Goal: Task Accomplishment & Management: Manage account settings

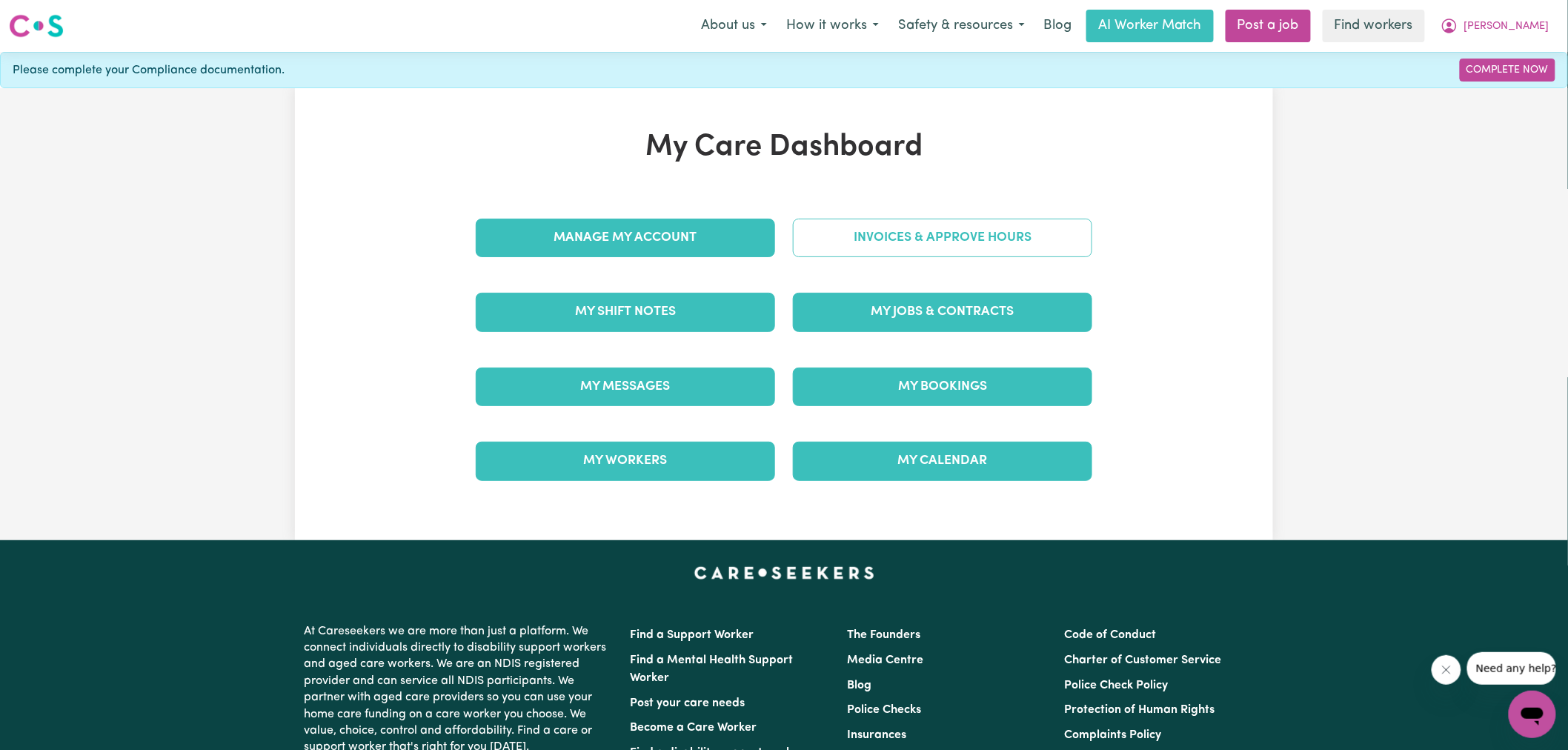
click at [860, 234] on link "Invoices & Approve Hours" at bounding box center [942, 238] width 299 height 39
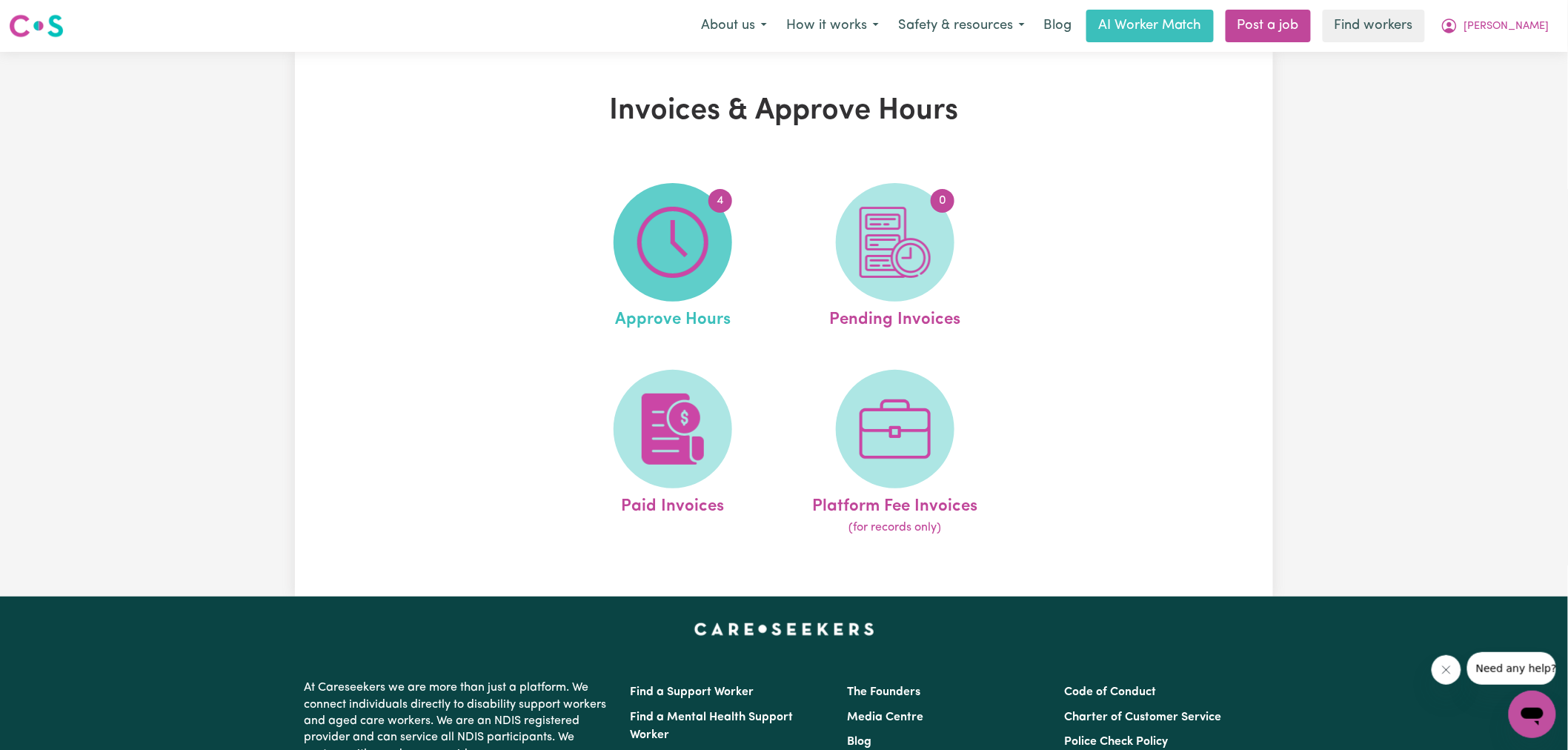
click at [707, 247] on img at bounding box center [673, 242] width 71 height 72
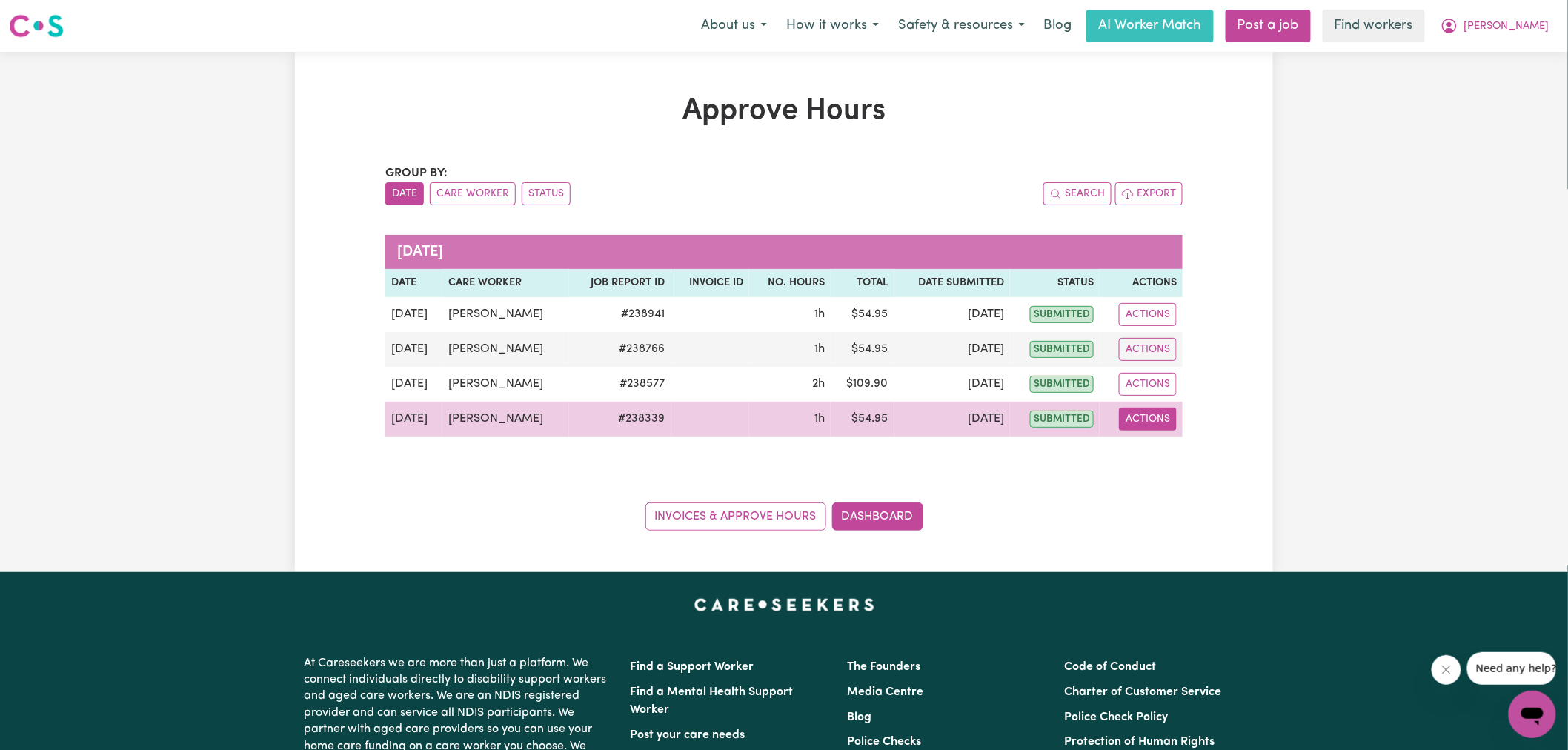
click at [1149, 417] on button "Actions" at bounding box center [1148, 419] width 58 height 23
click at [1168, 458] on link "View Job Report" at bounding box center [1185, 453] width 127 height 29
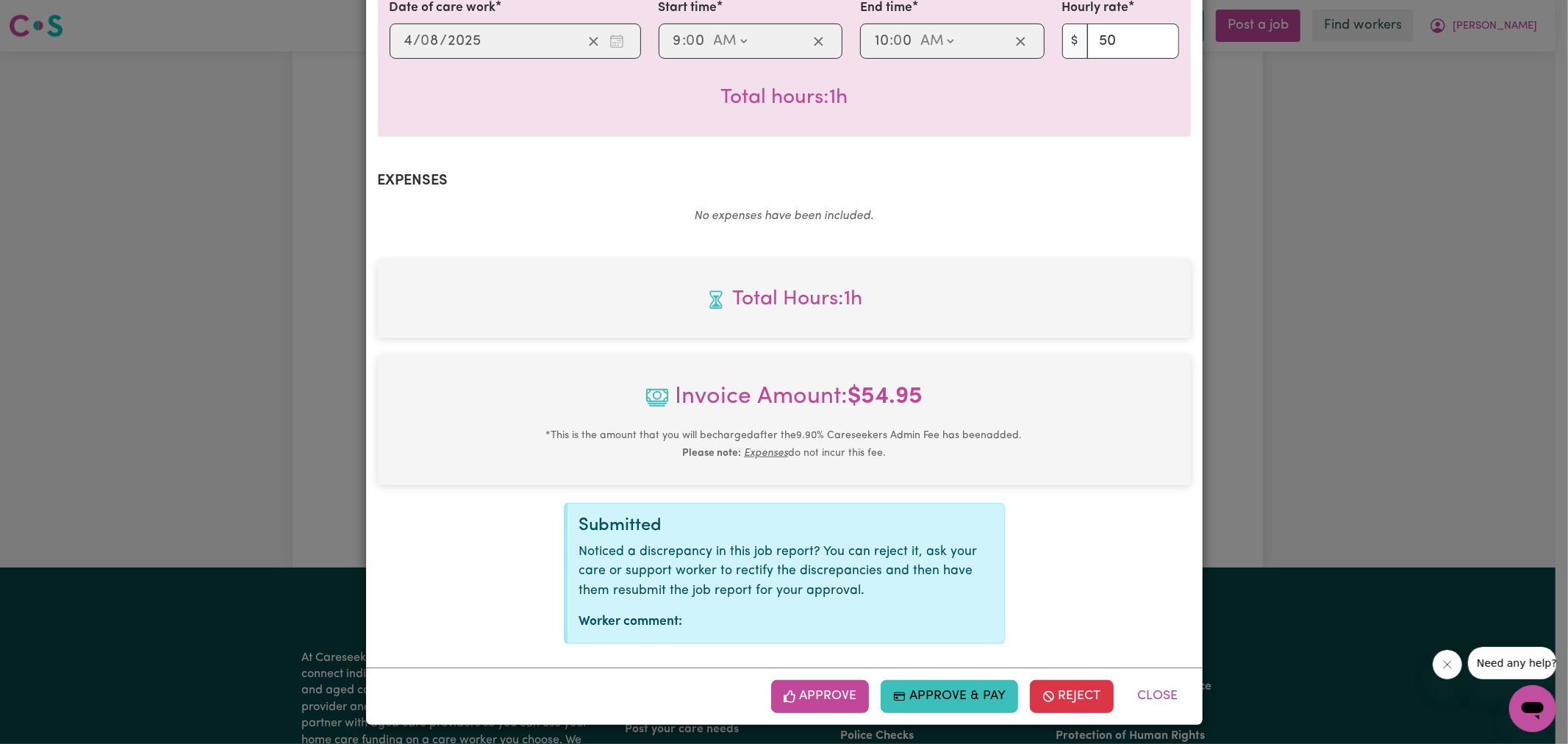
scroll to position [409, 0]
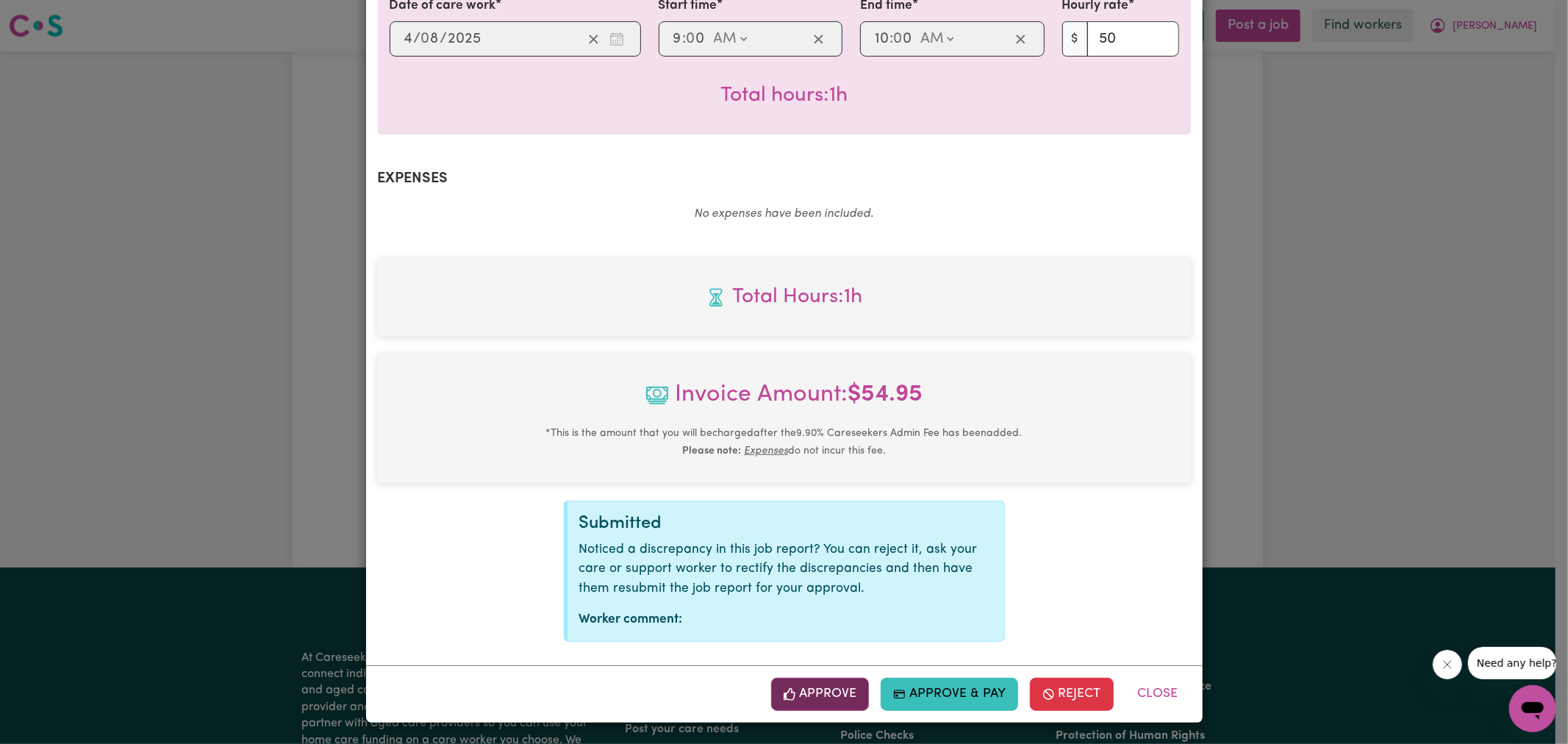
click at [829, 692] on button "Approve" at bounding box center [820, 694] width 98 height 32
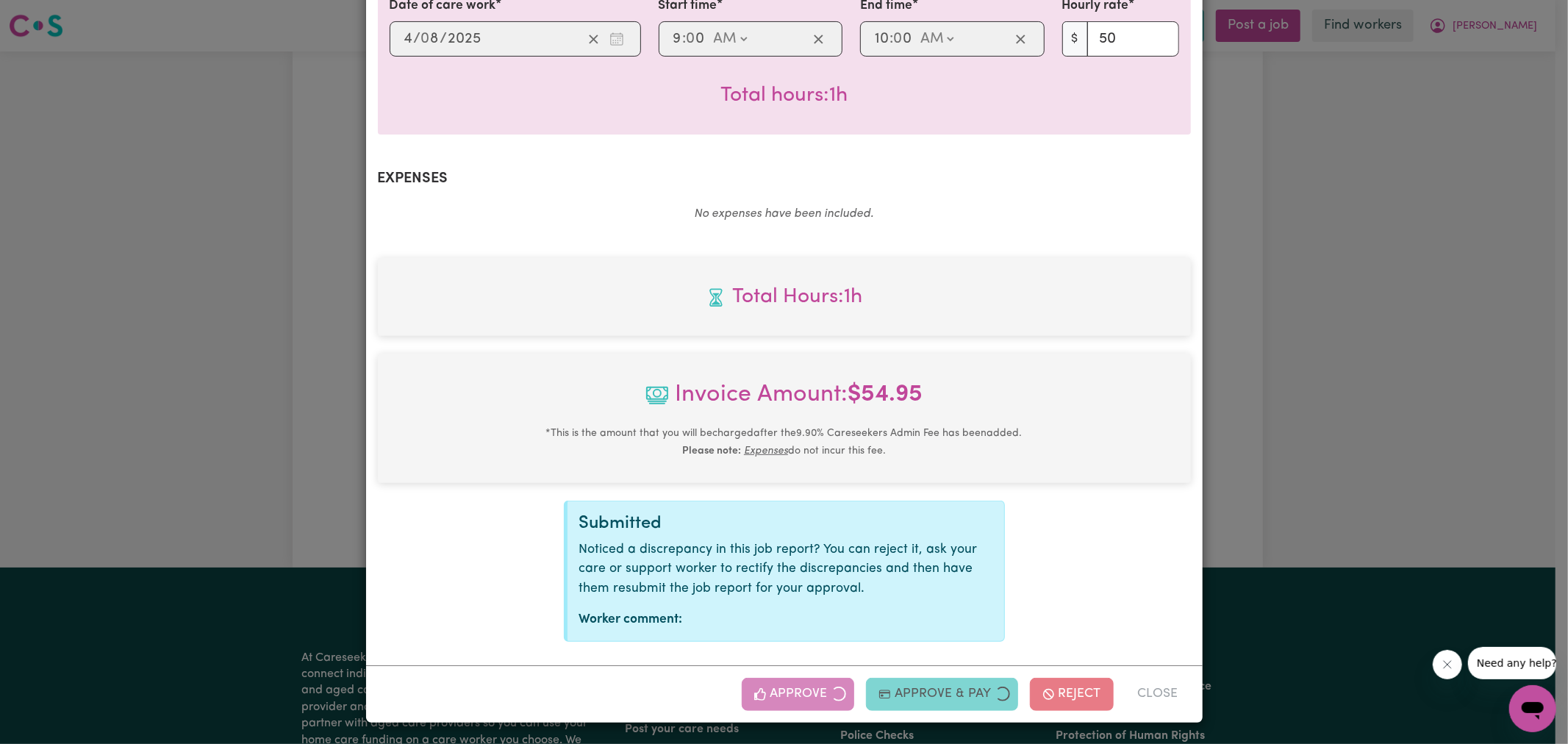
click at [1332, 304] on div "Job Report # 238339 - [PERSON_NAME] Summary Job report # 238339 Client name: [P…" at bounding box center [784, 372] width 1568 height 744
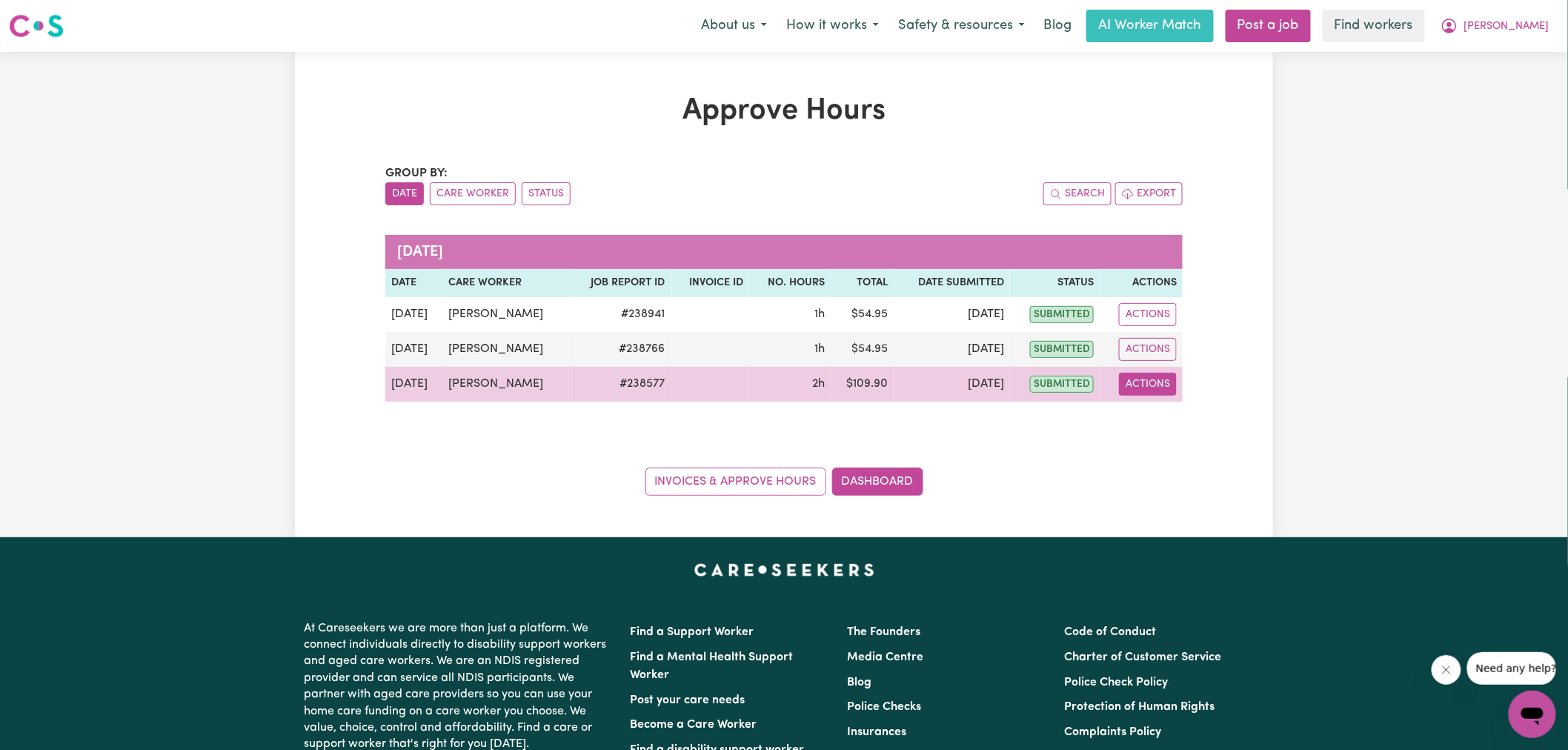
click at [1146, 389] on button "Actions" at bounding box center [1148, 384] width 58 height 23
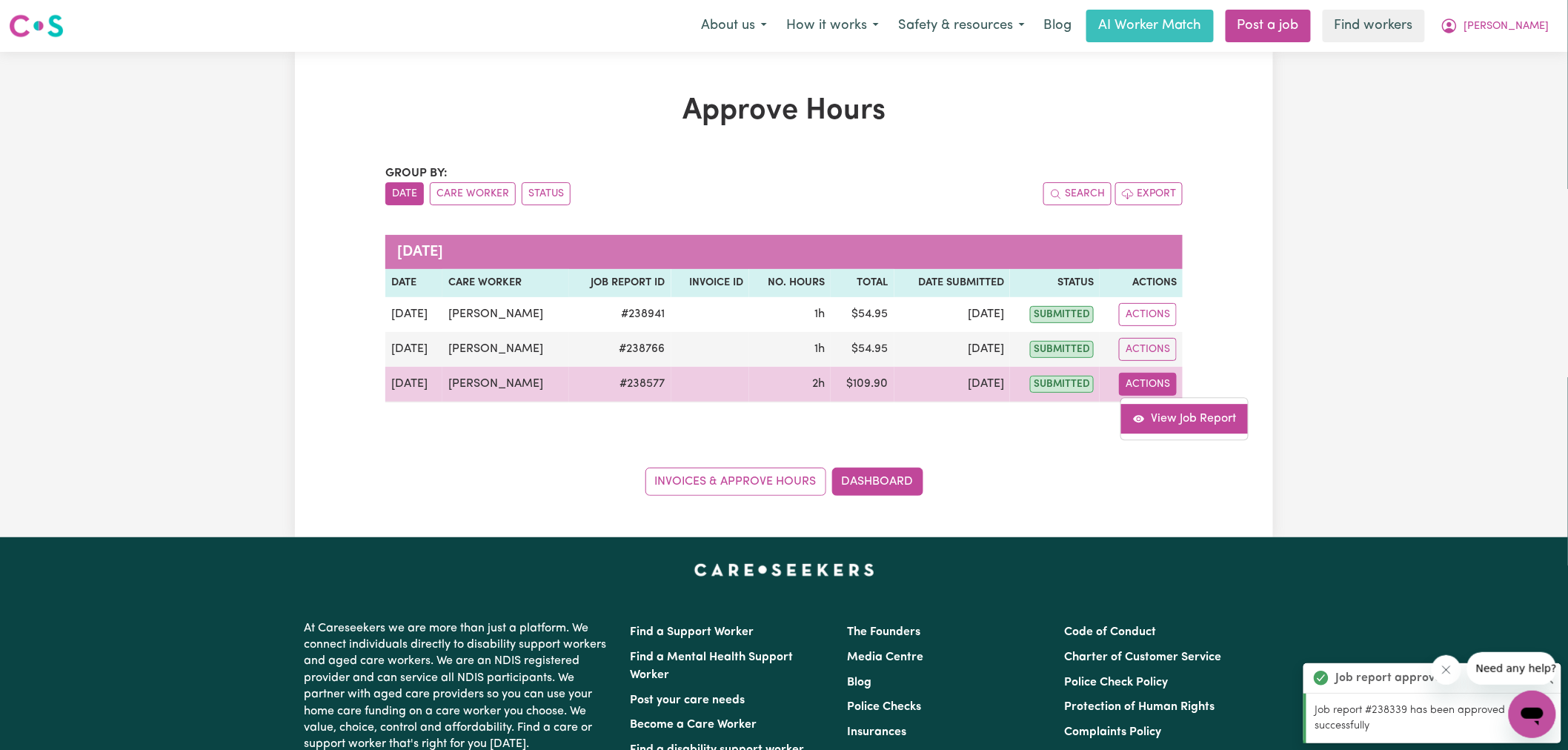
click at [1172, 418] on link "View Job Report" at bounding box center [1185, 419] width 127 height 29
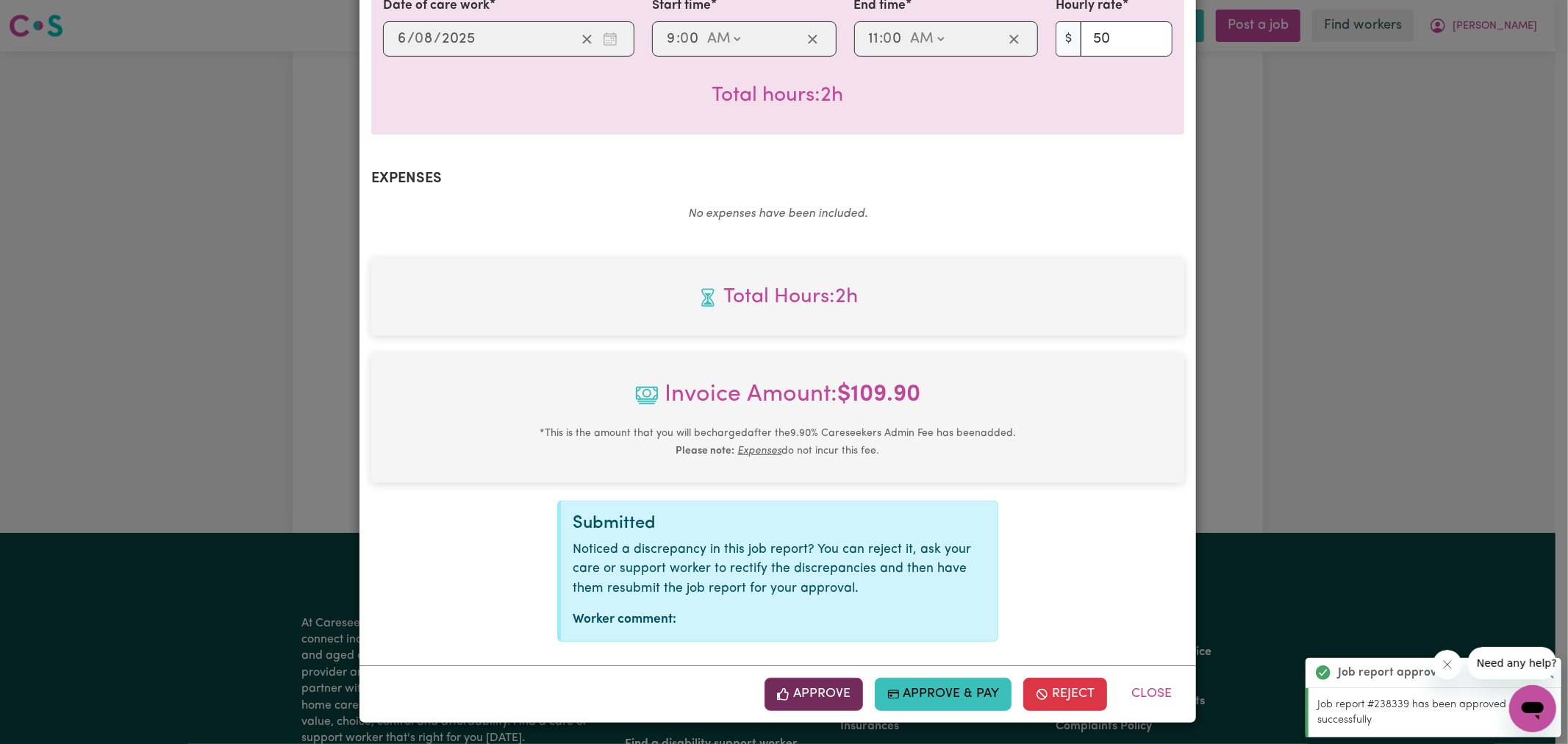
click at [832, 687] on button "Approve" at bounding box center [813, 694] width 98 height 32
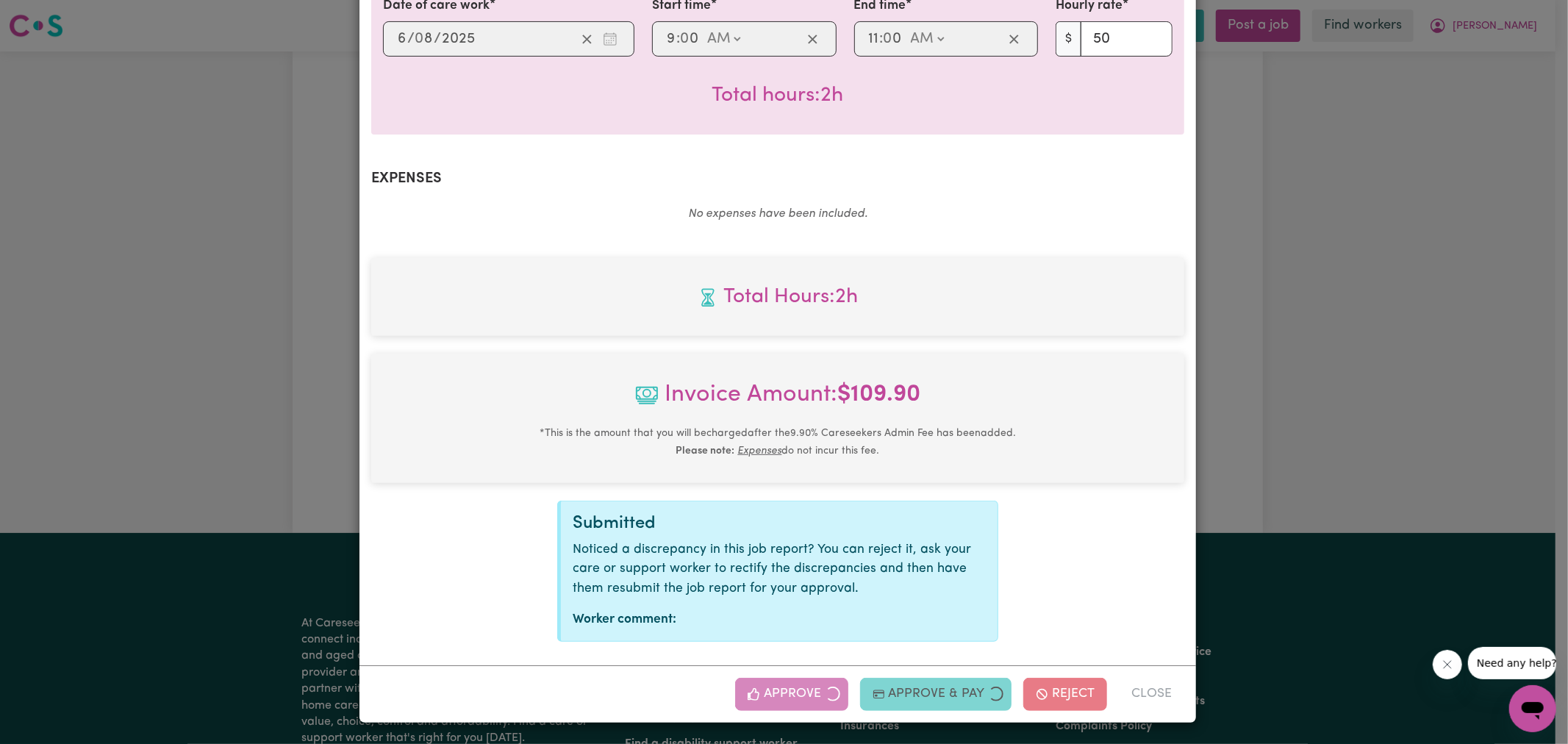
click at [1313, 305] on div "Job Report # 238577 - [PERSON_NAME] Summary Job report # 238577 Client name: [P…" at bounding box center [784, 372] width 1568 height 744
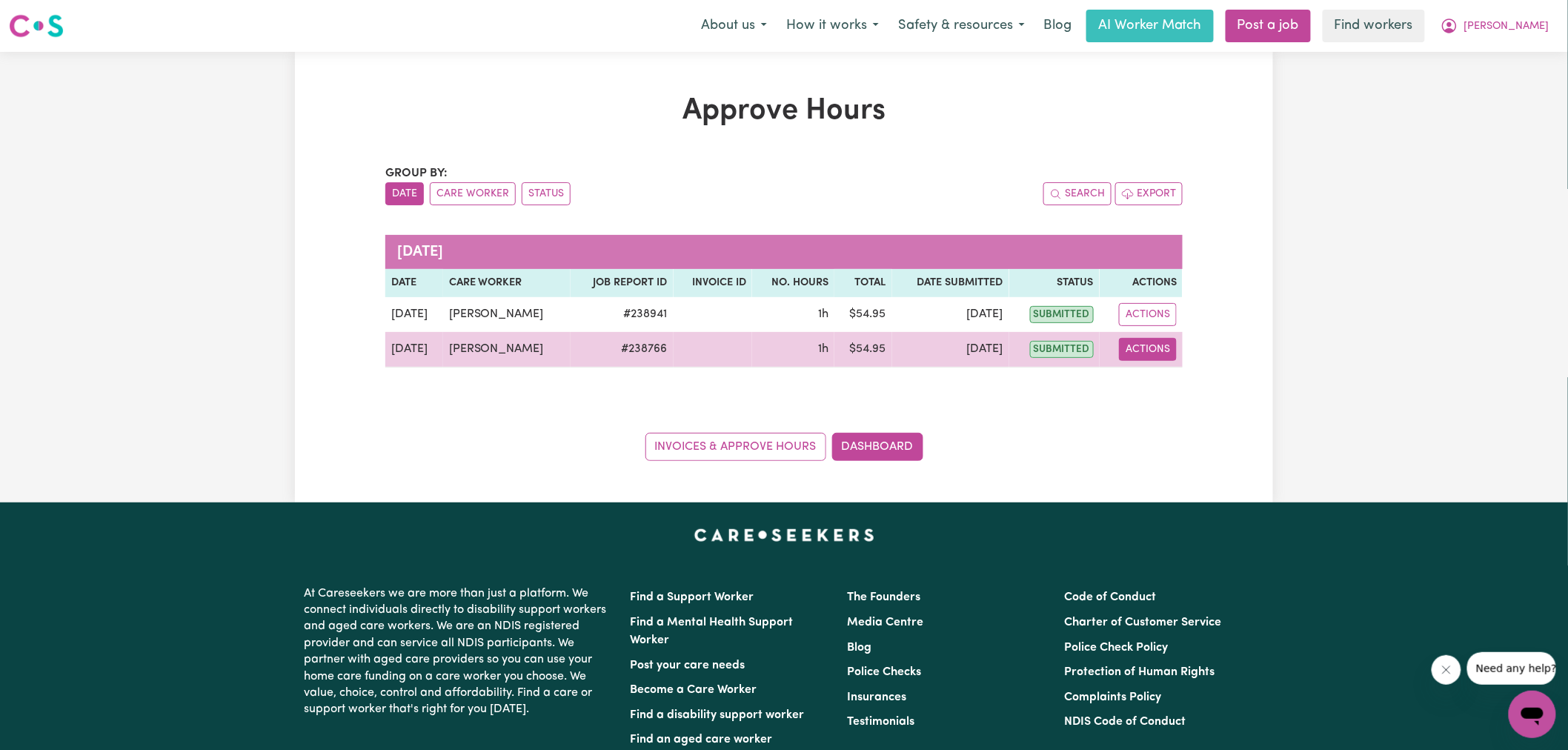
click at [1154, 350] on button "Actions" at bounding box center [1148, 349] width 58 height 23
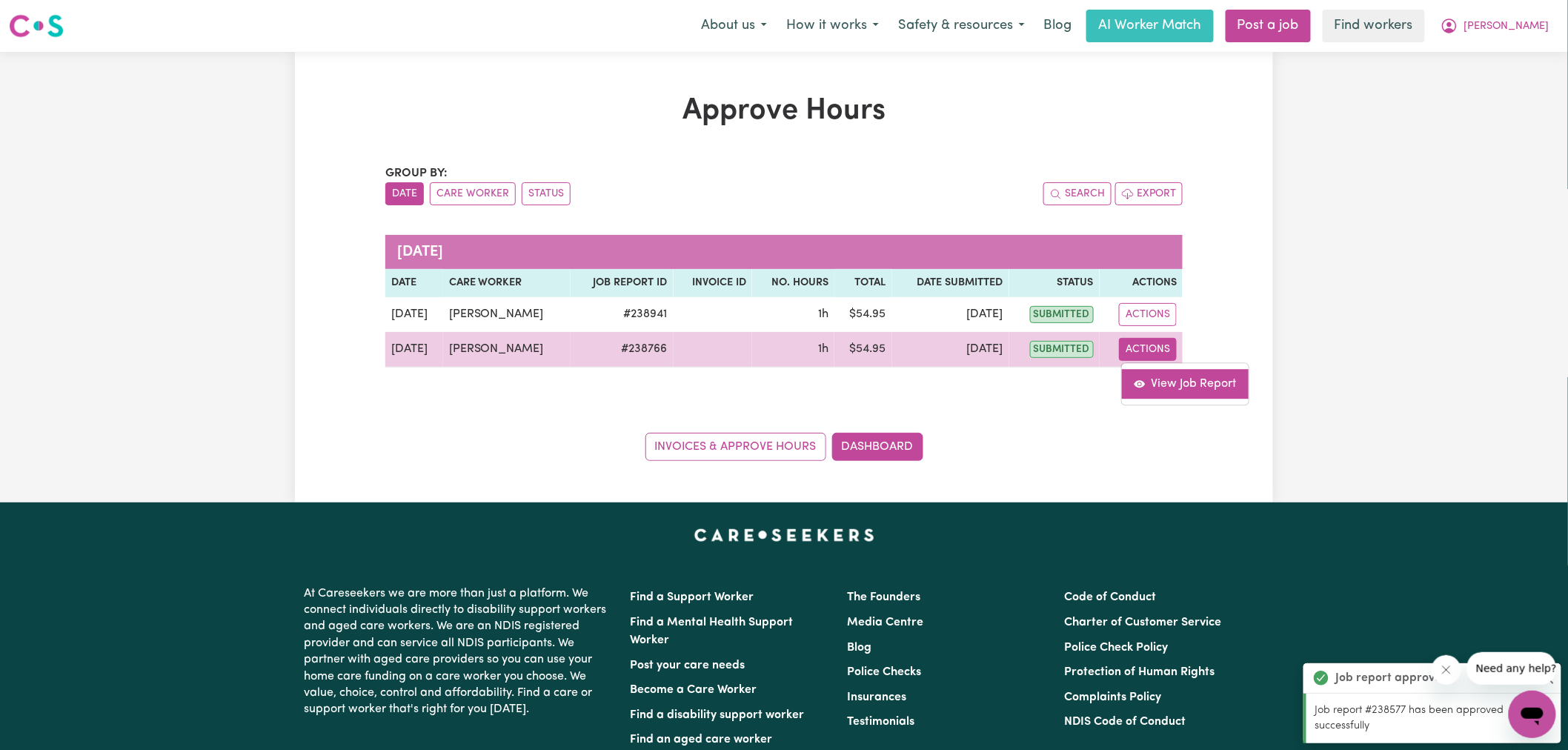
click at [1180, 382] on link "View Job Report" at bounding box center [1186, 384] width 127 height 29
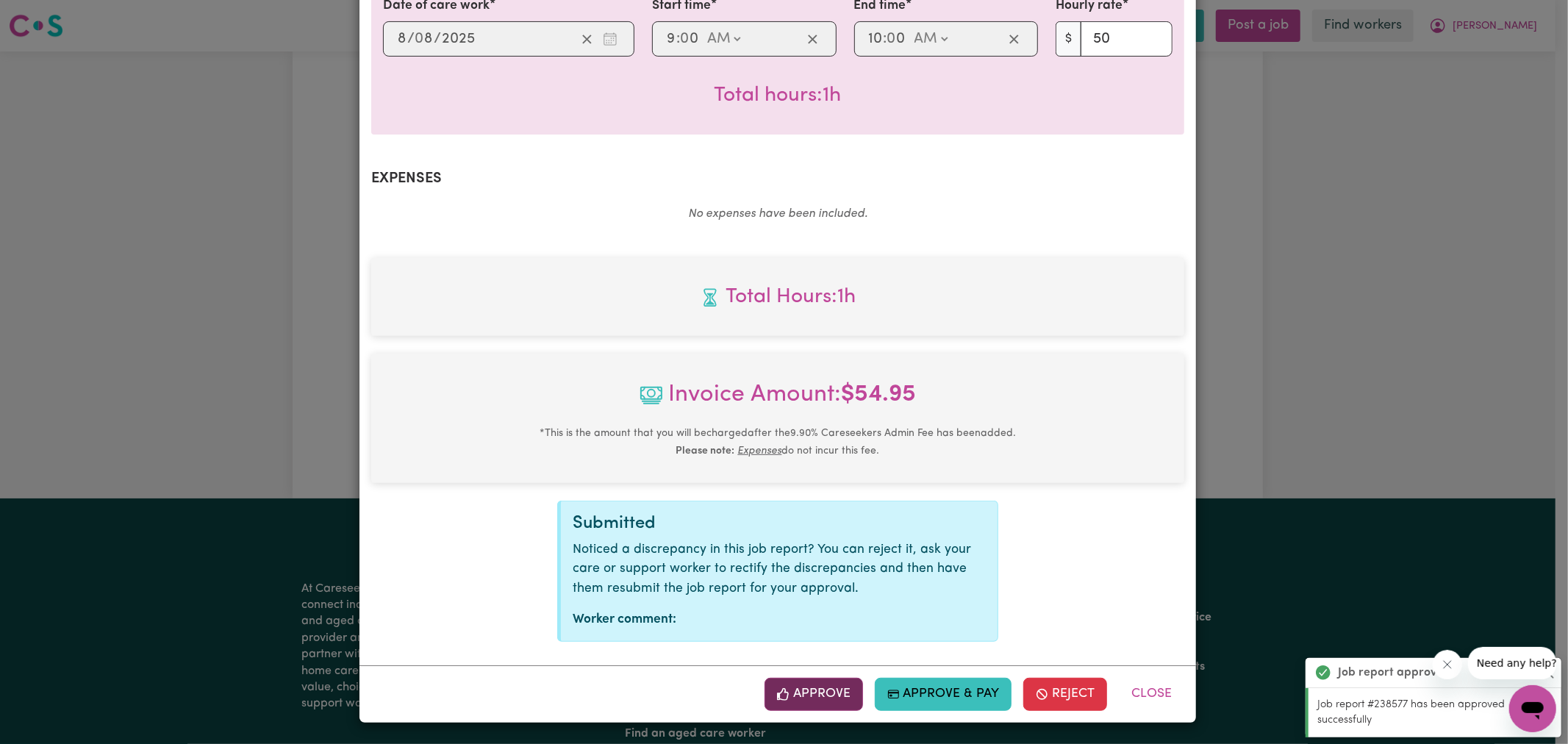
click at [839, 690] on button "Approve" at bounding box center [813, 694] width 98 height 32
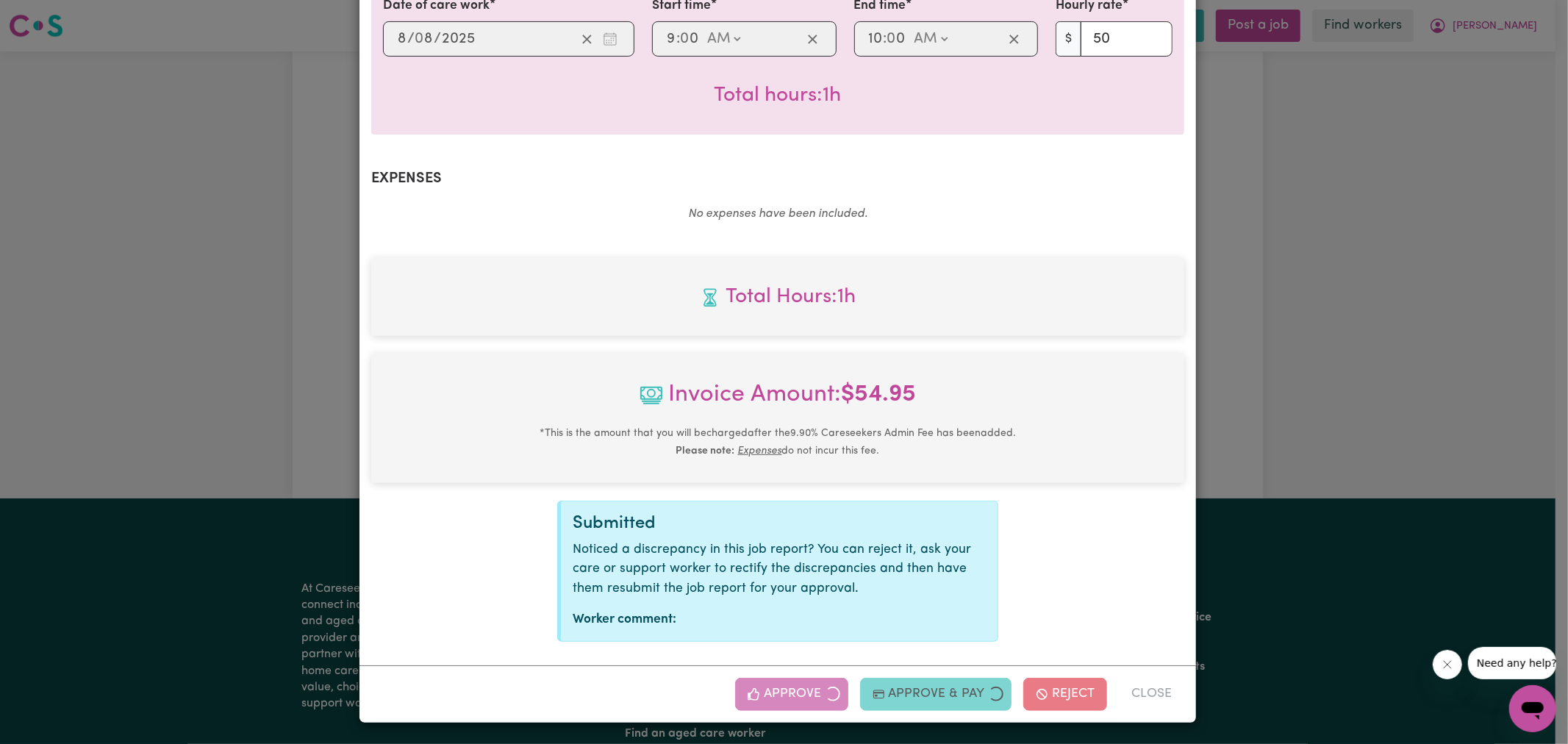
click at [1350, 302] on div "Job Report # 238766 - [PERSON_NAME] Summary Job report # 238766 Client name: [P…" at bounding box center [784, 372] width 1568 height 744
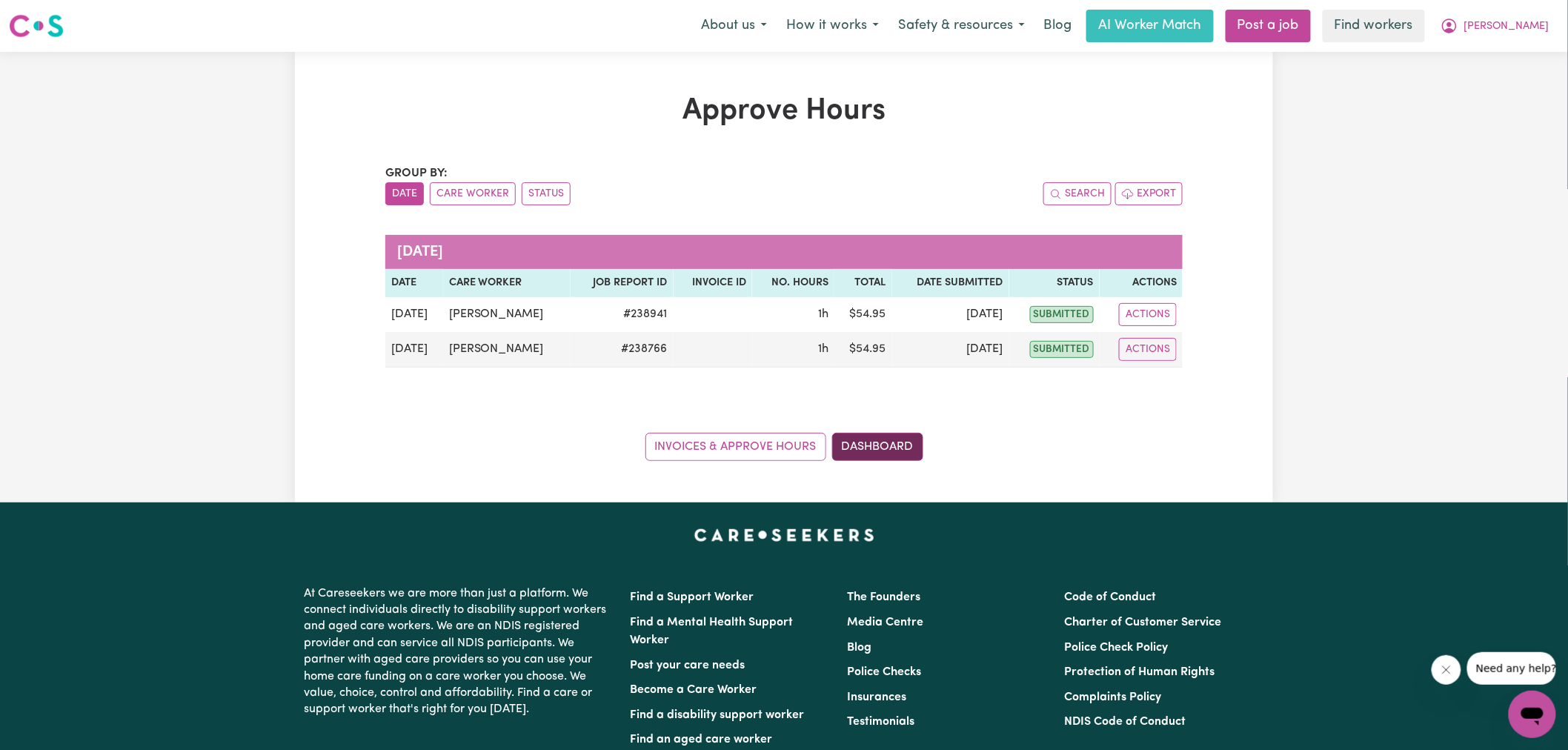
click at [897, 439] on link "Dashboard" at bounding box center [878, 447] width 91 height 28
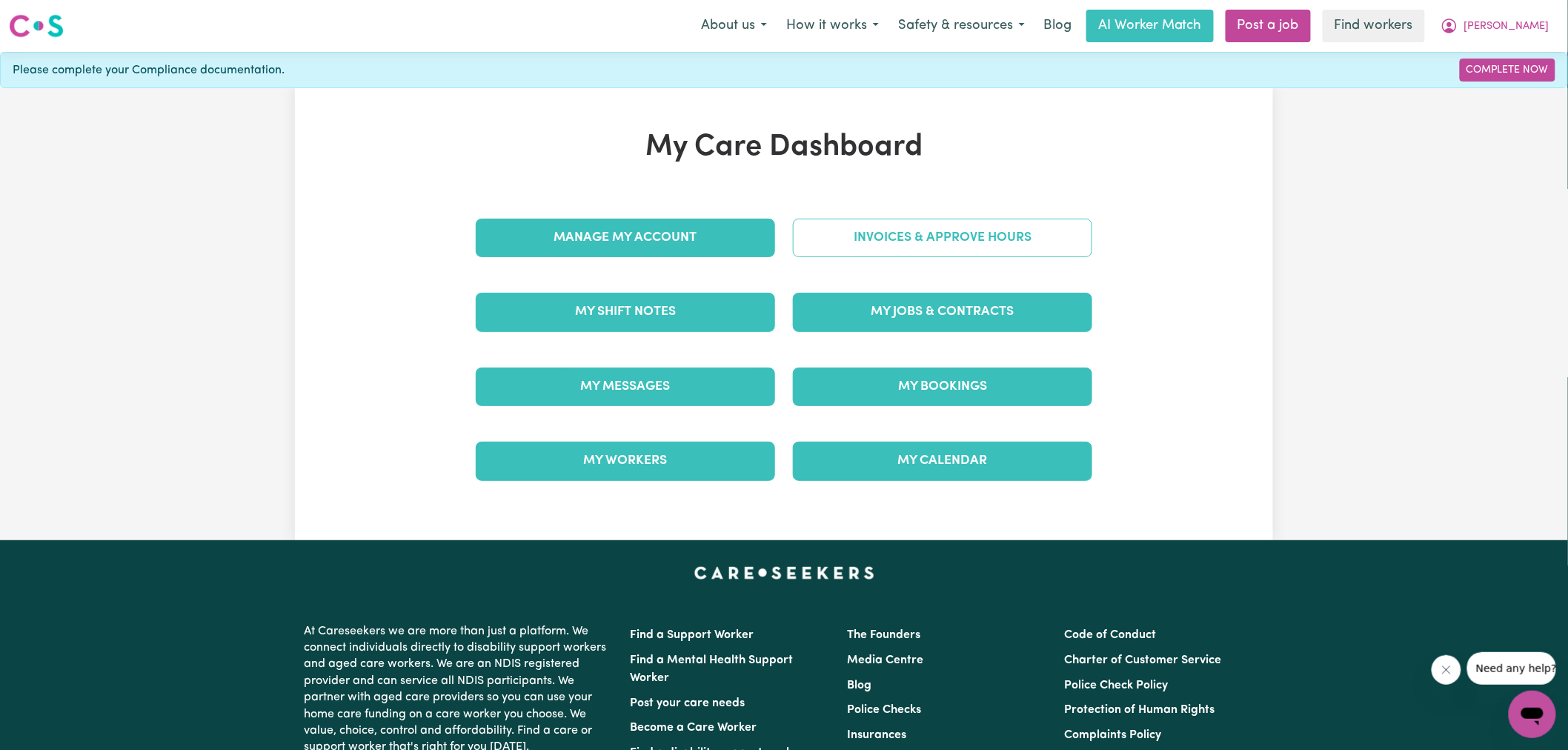
click at [877, 238] on link "Invoices & Approve Hours" at bounding box center [942, 238] width 299 height 39
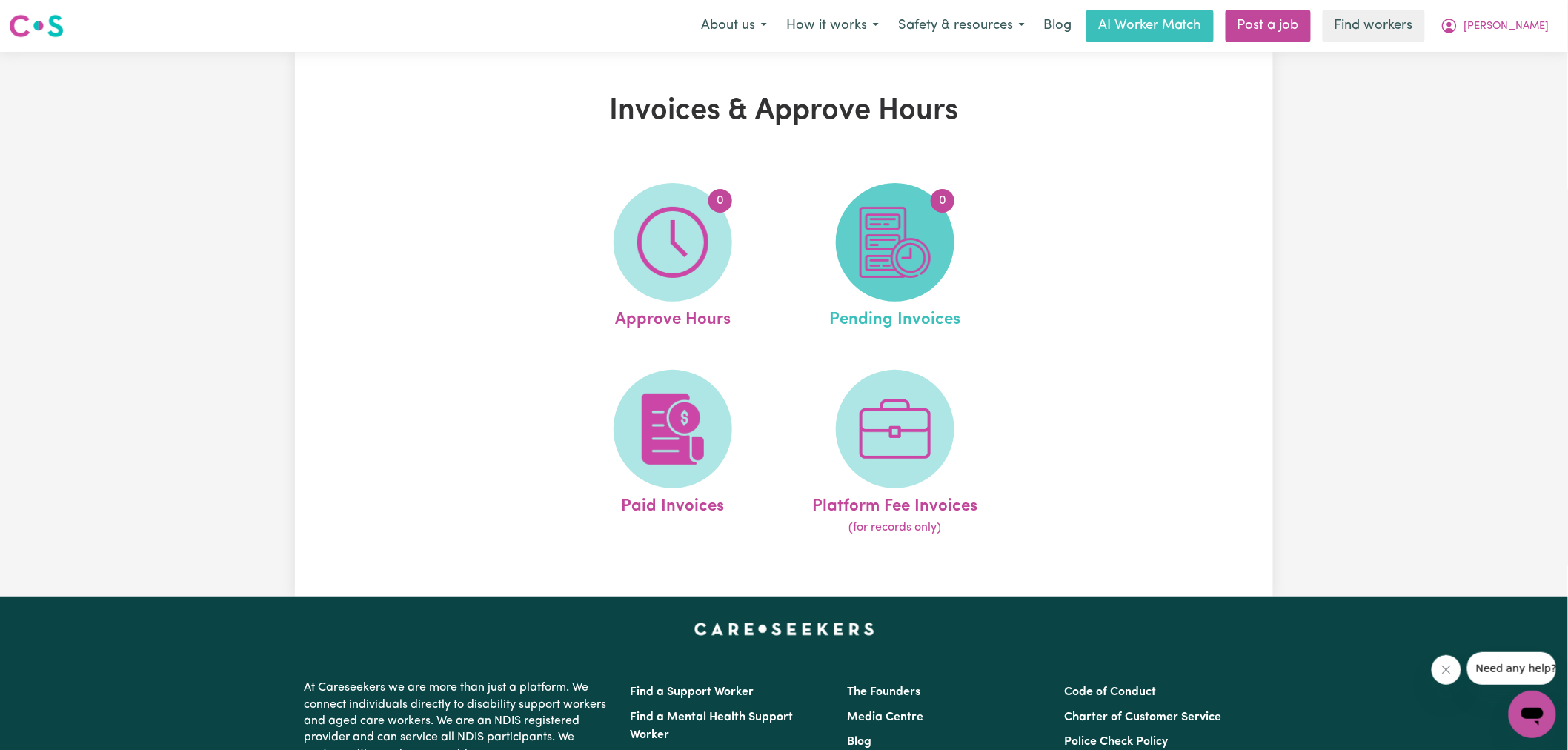
click at [906, 267] on img at bounding box center [895, 242] width 71 height 72
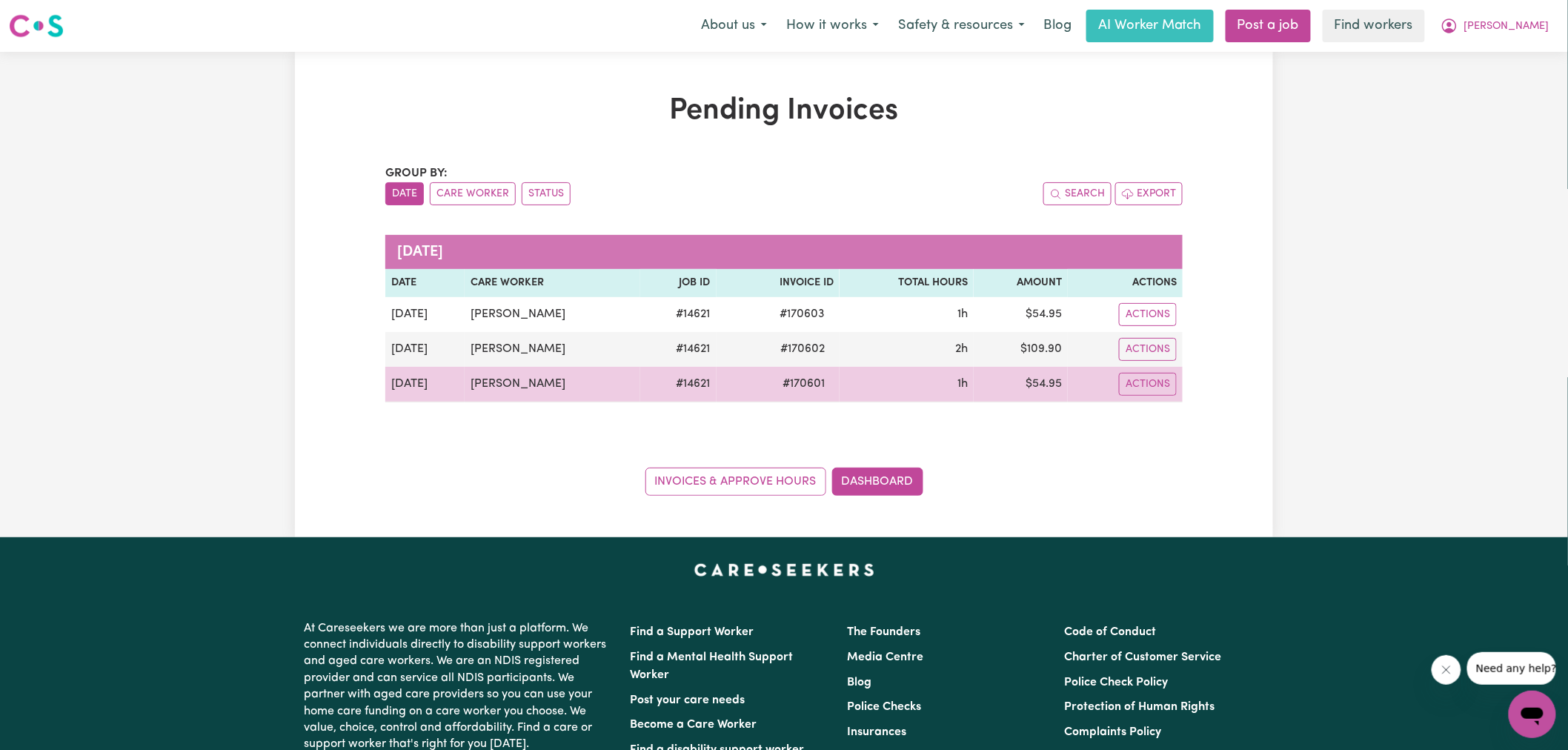
click at [796, 381] on span "# 170601" at bounding box center [804, 384] width 60 height 17
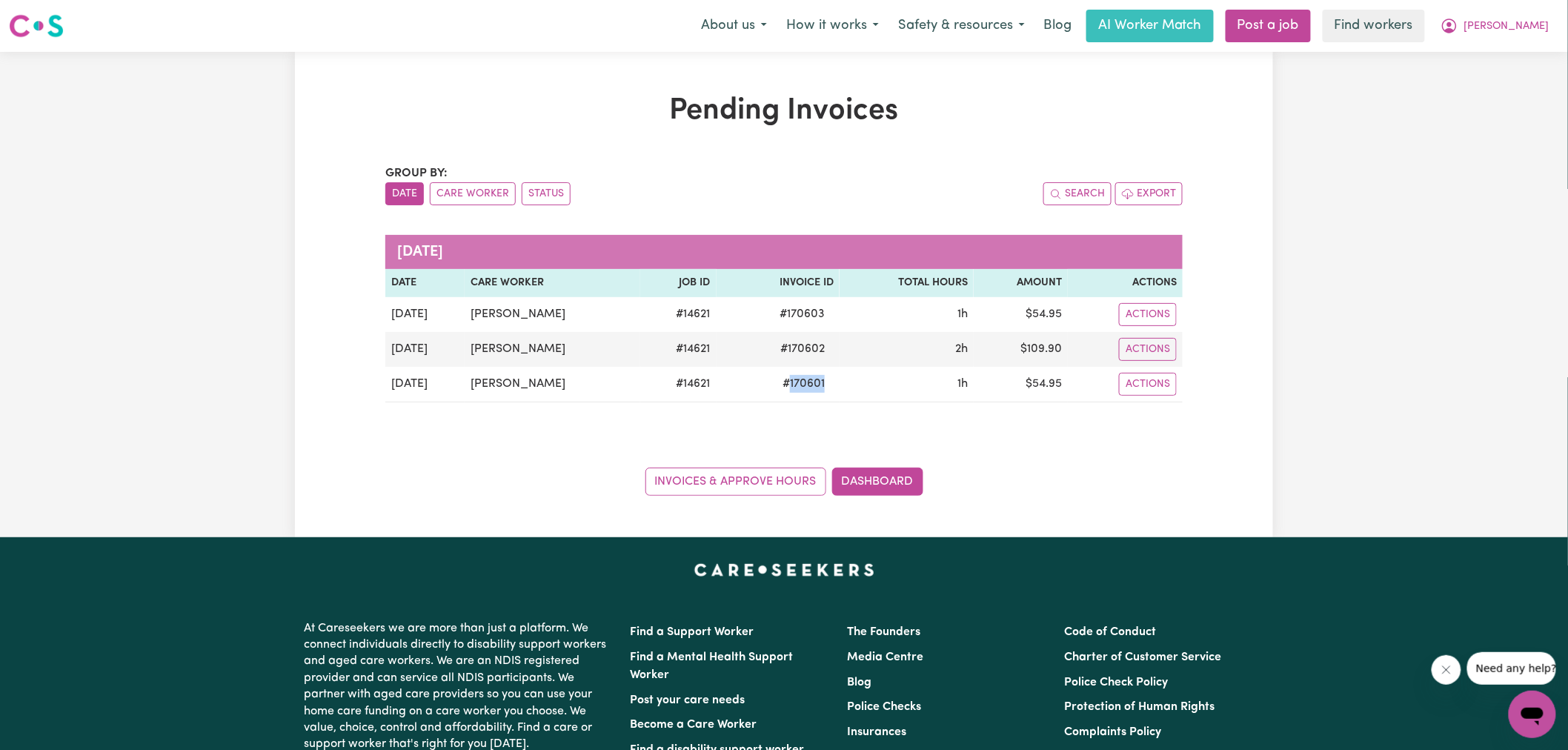
copy span "170601"
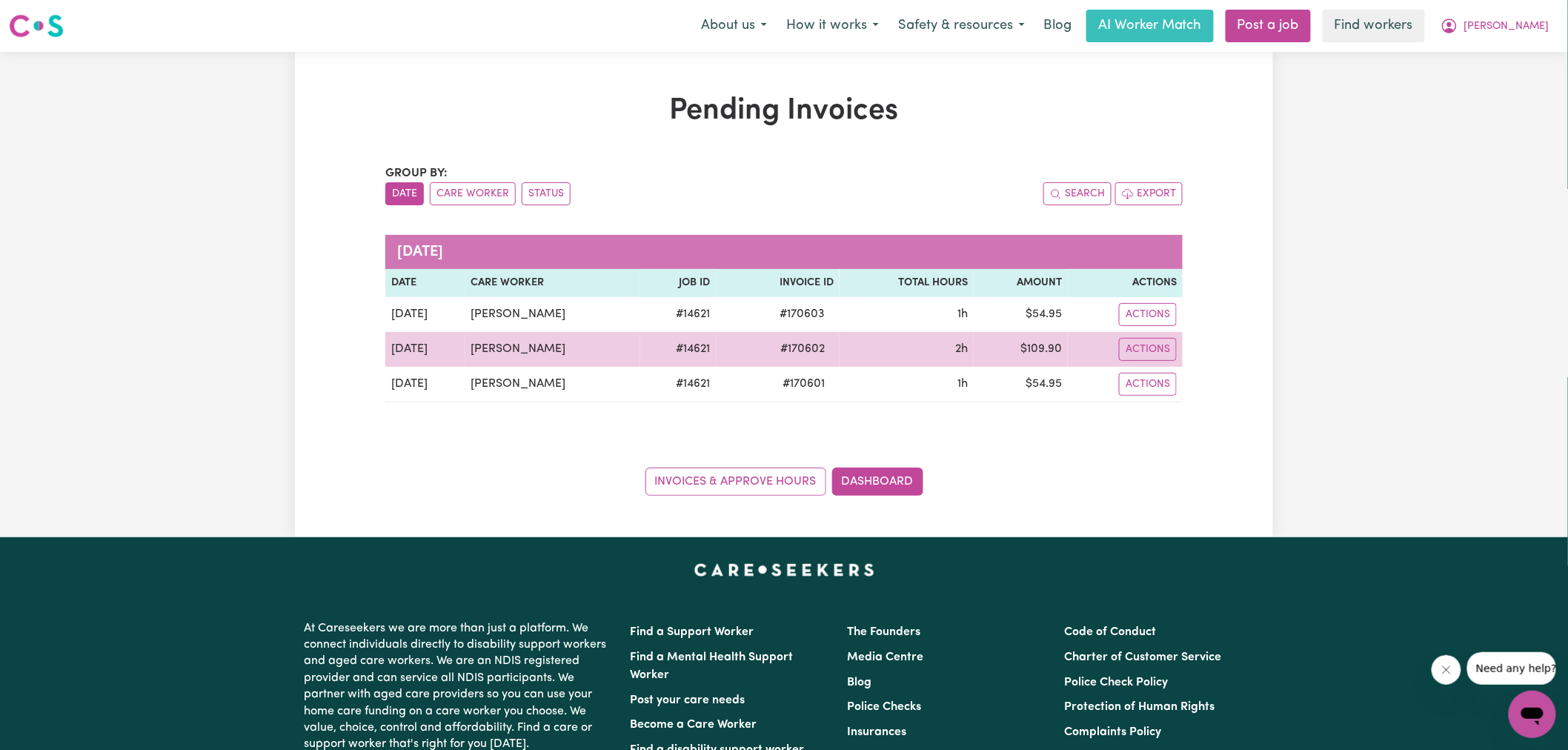
click at [789, 350] on span "# 170602" at bounding box center [802, 349] width 62 height 17
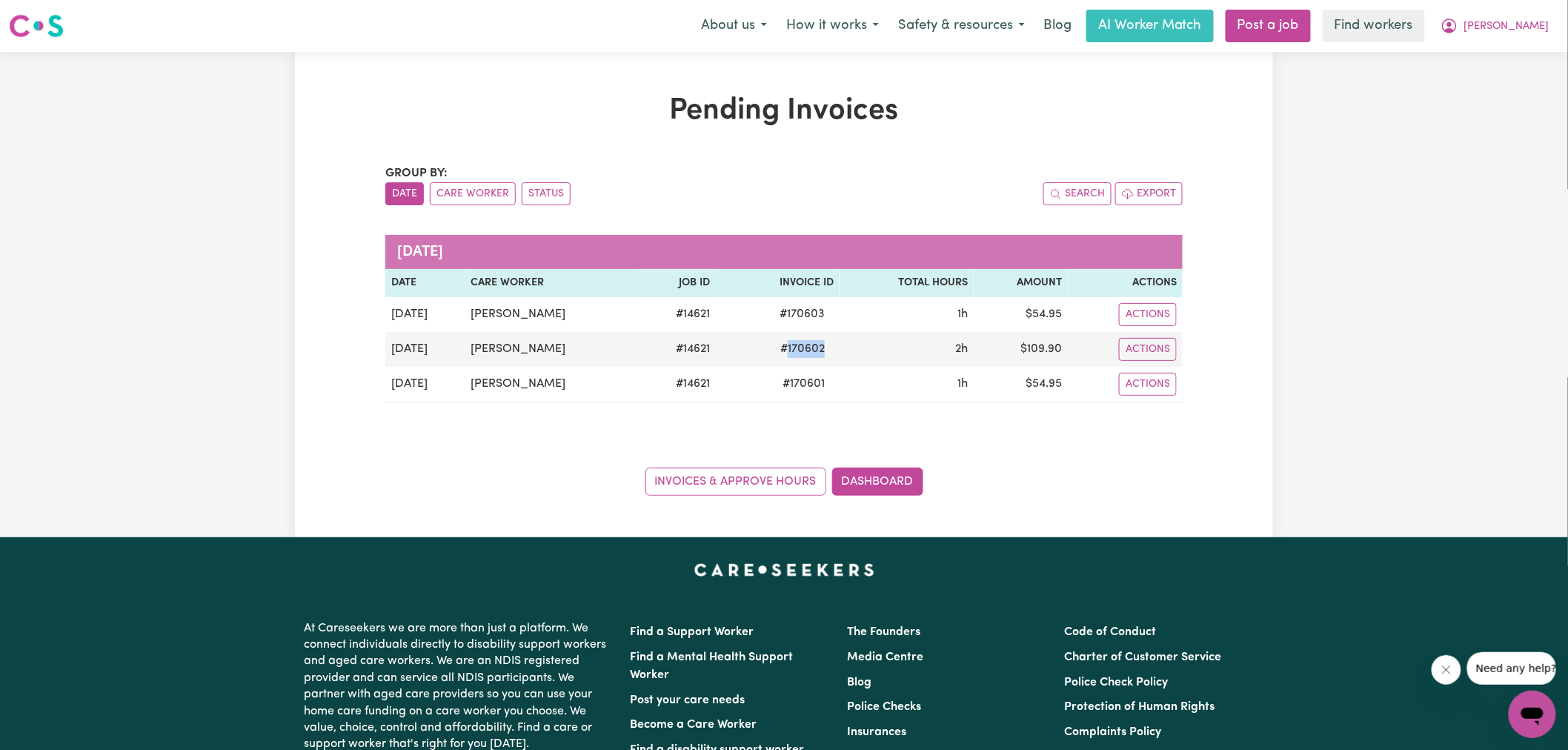
copy span "170602"
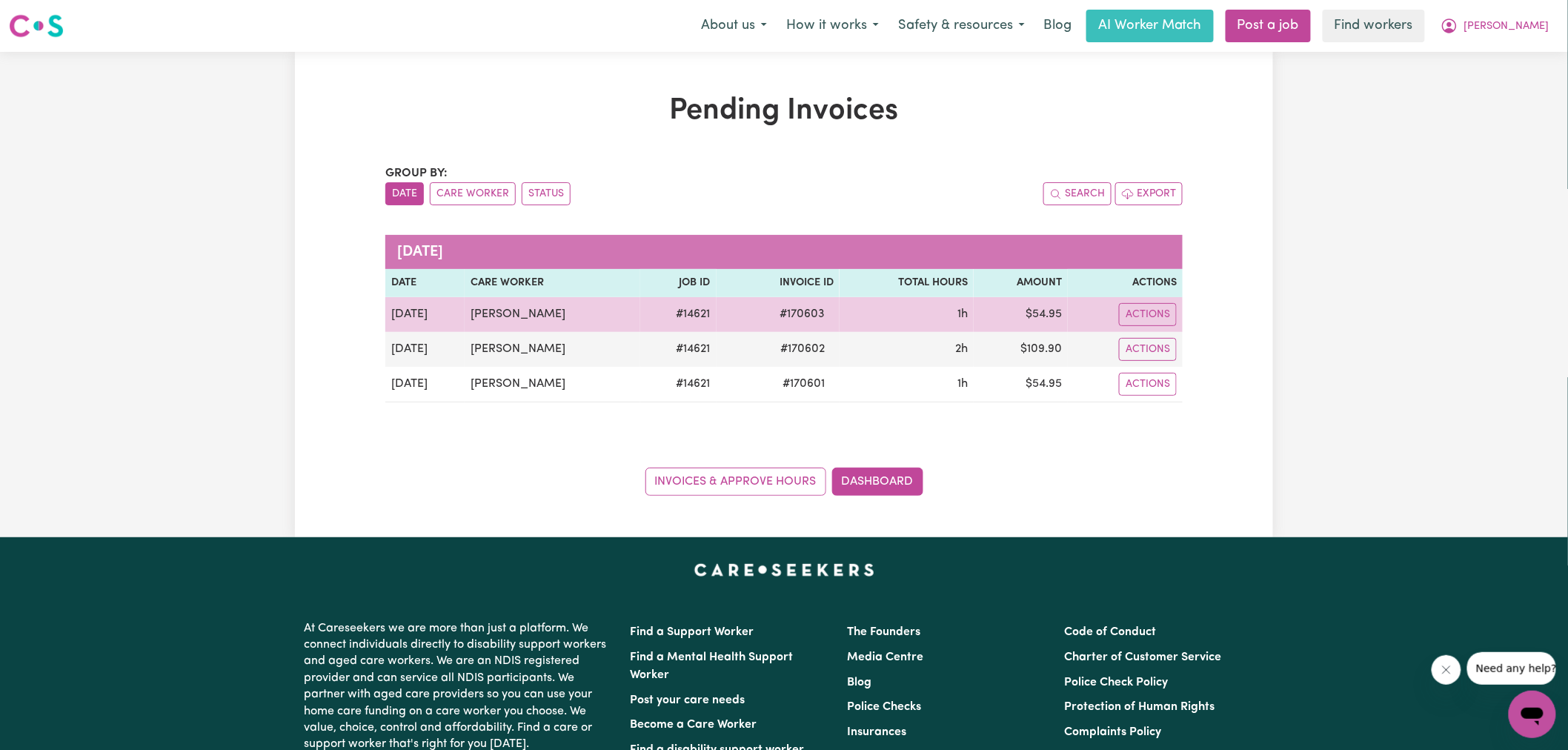
click at [790, 315] on span "# 170603" at bounding box center [801, 314] width 63 height 17
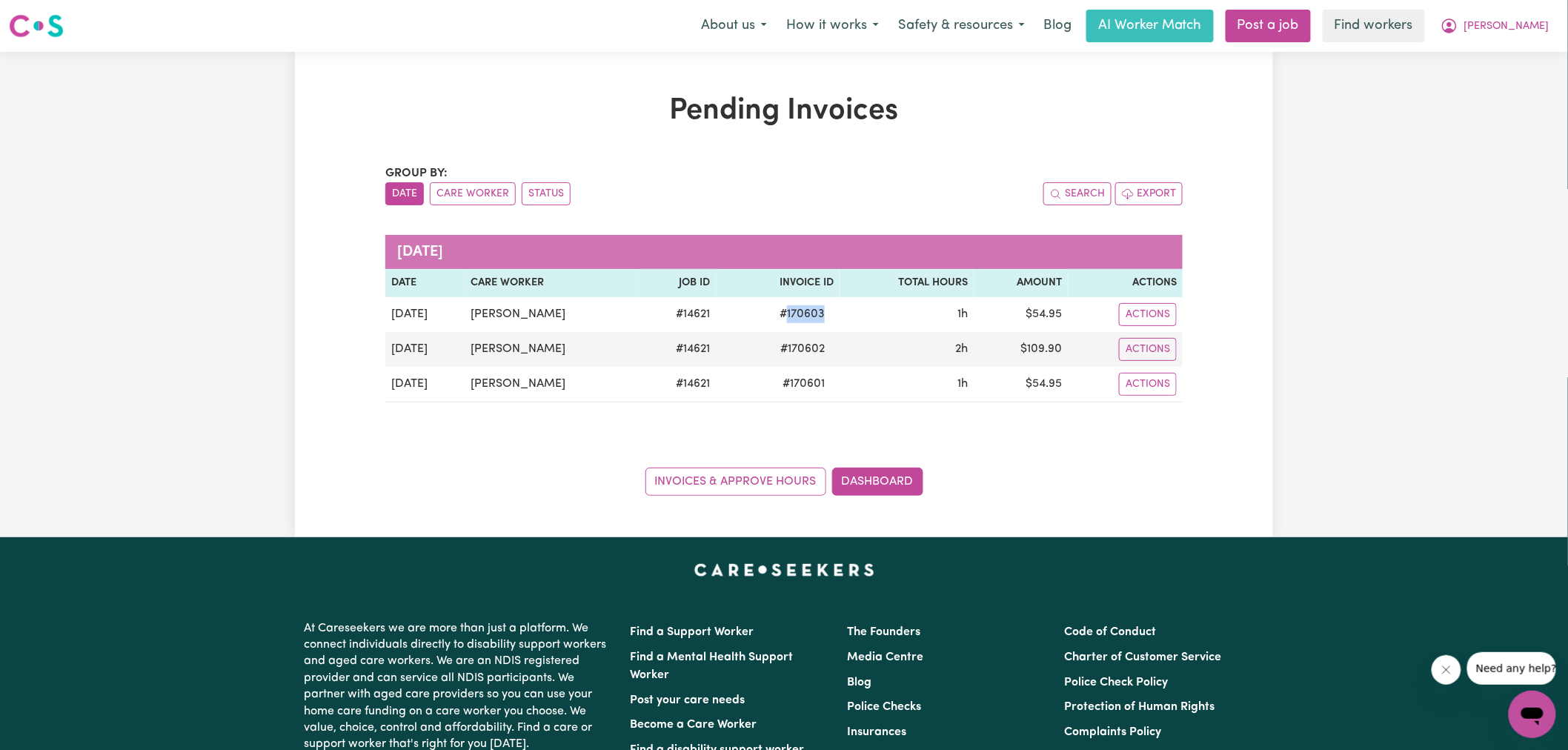
copy span "170603"
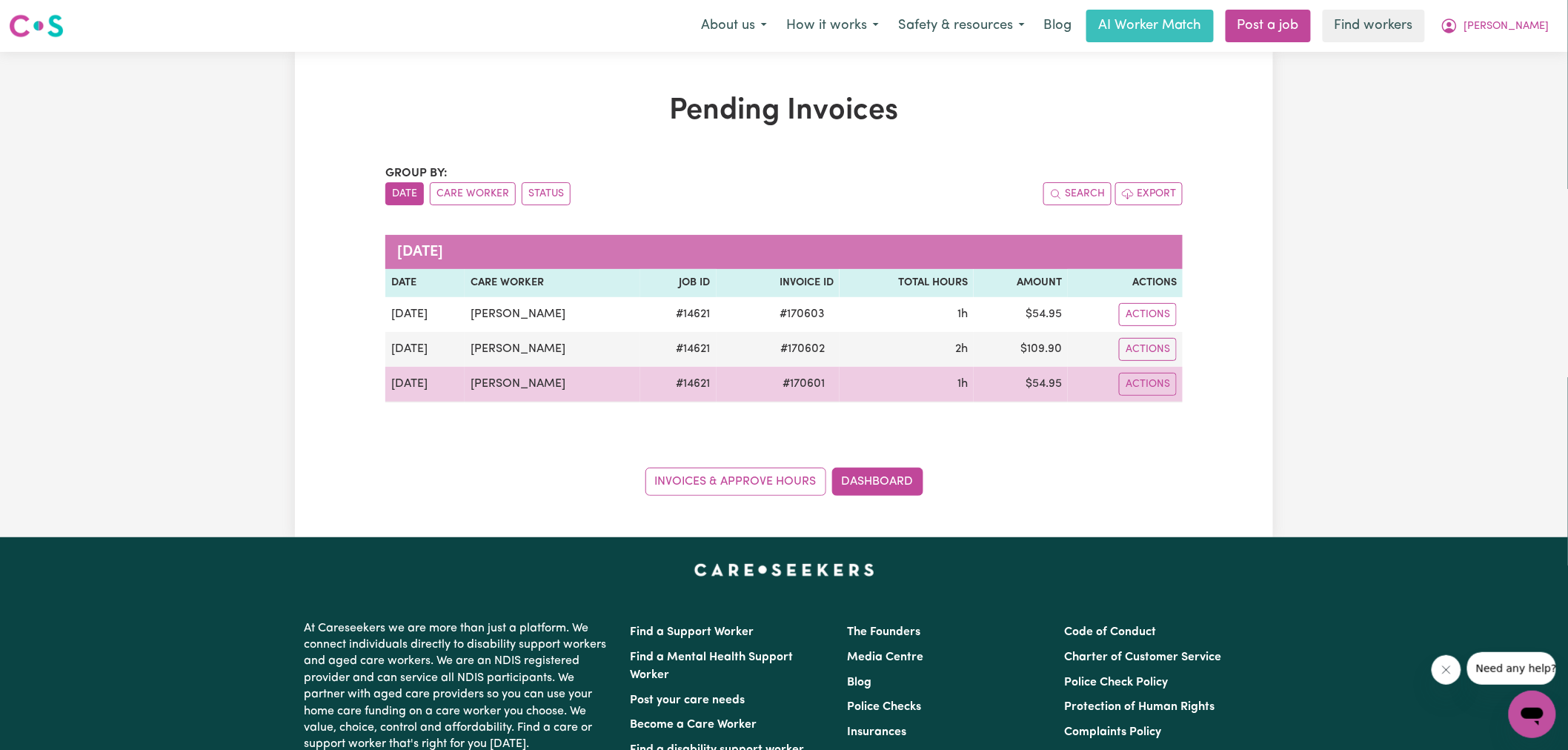
click at [1046, 380] on td "$ 54.95" at bounding box center [1021, 385] width 95 height 36
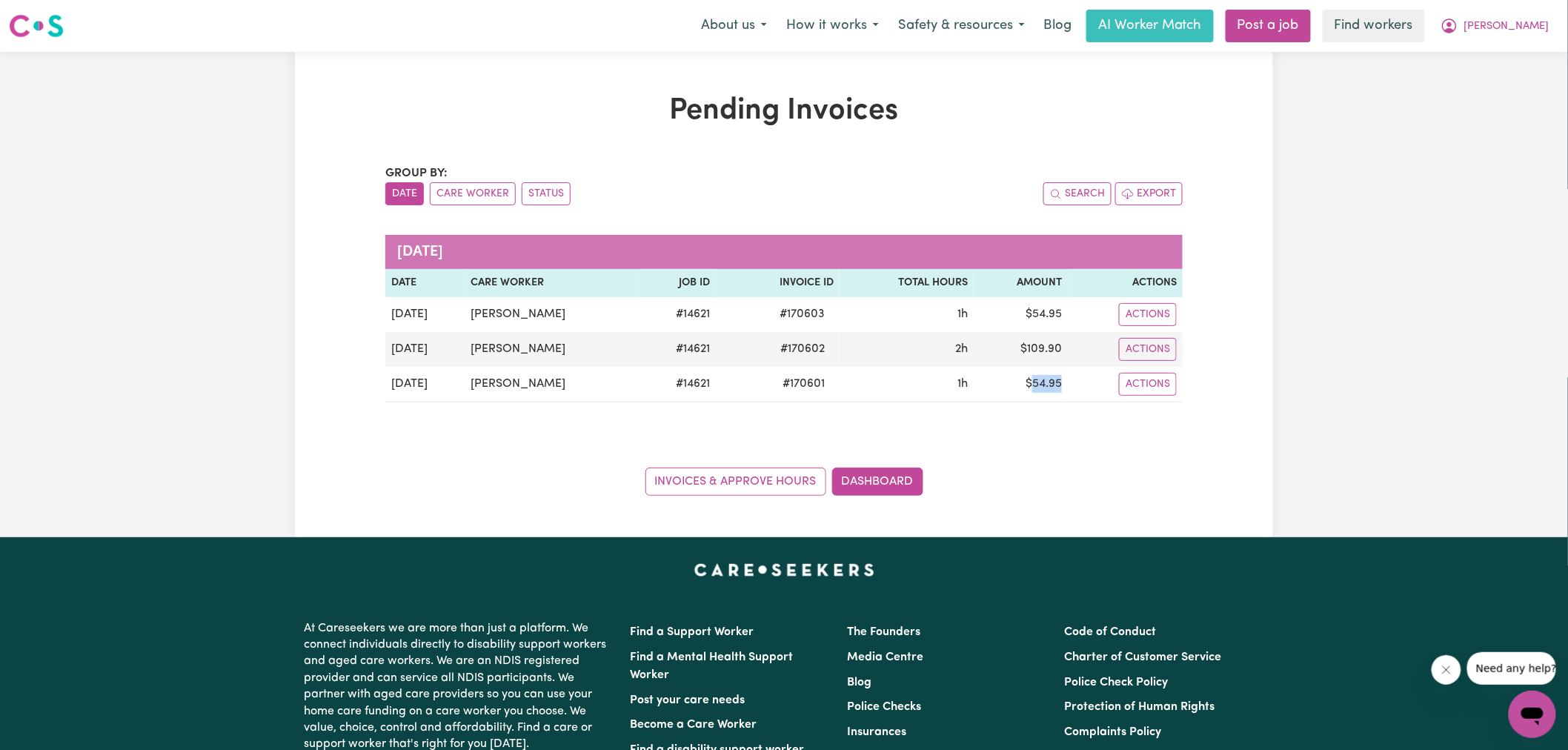
copy td "54.95"
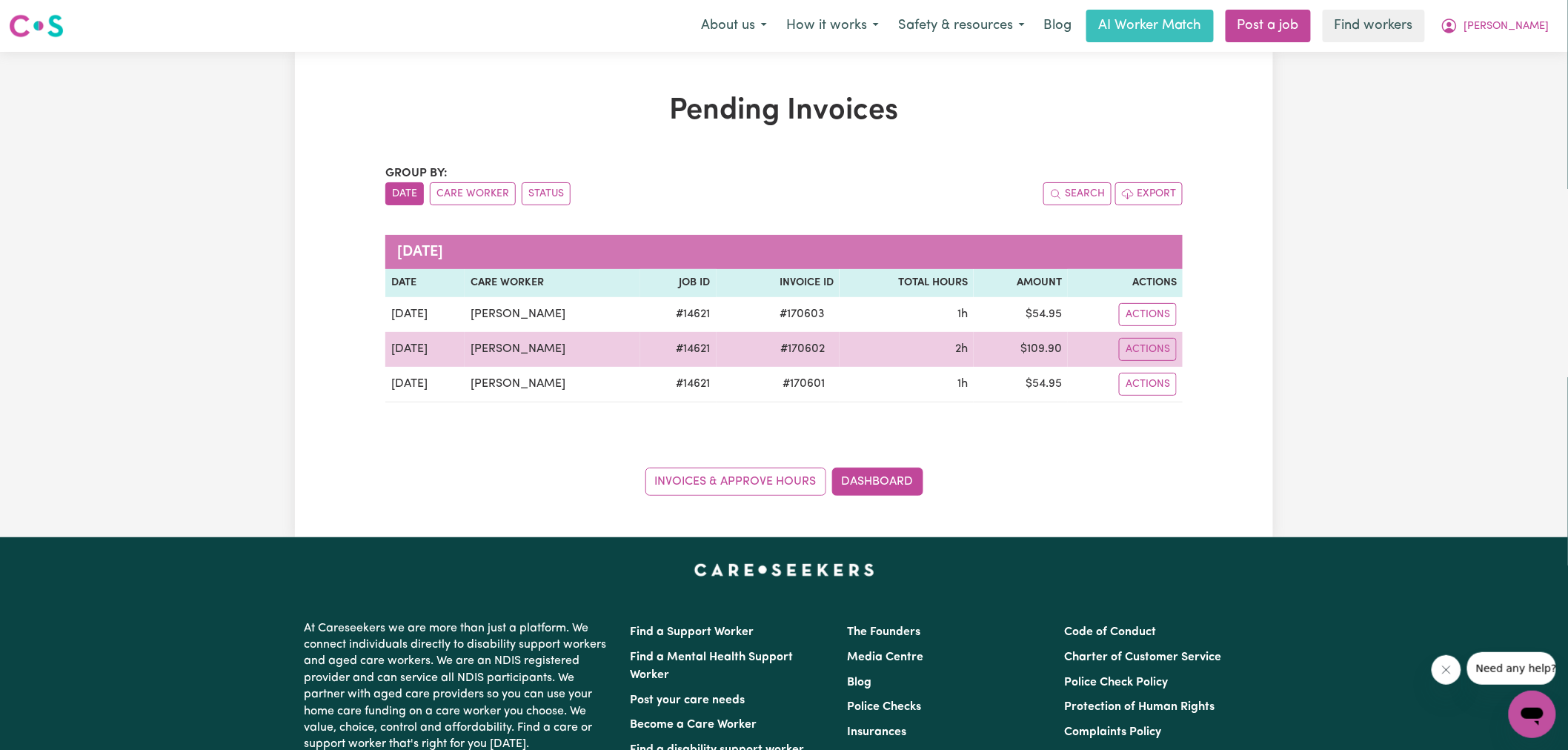
click at [1037, 349] on td "$ 109.90" at bounding box center [1021, 350] width 95 height 35
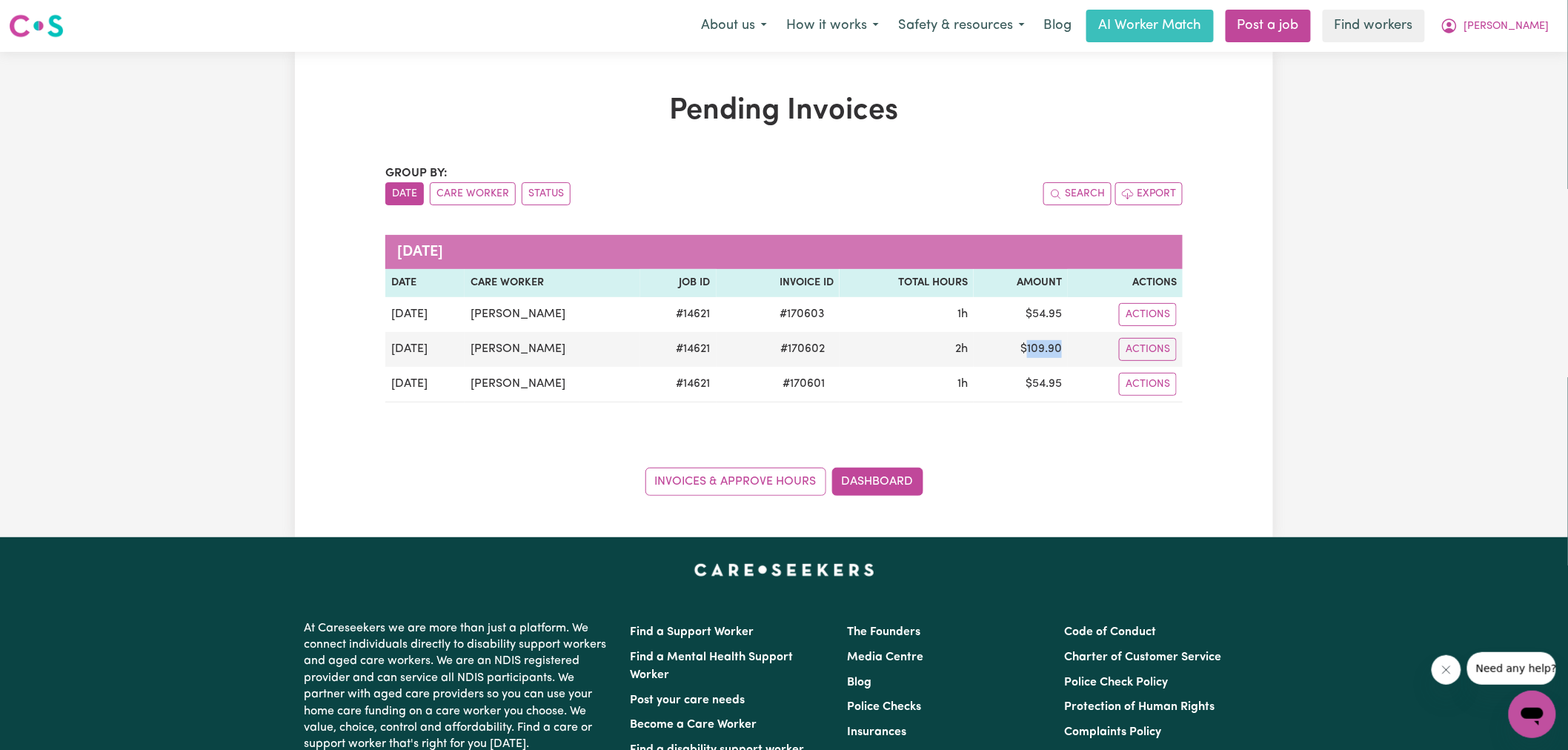
copy td "109.90"
click at [1506, 14] on button "[PERSON_NAME]" at bounding box center [1495, 25] width 128 height 31
click at [1518, 94] on link "Logout" at bounding box center [1500, 85] width 117 height 28
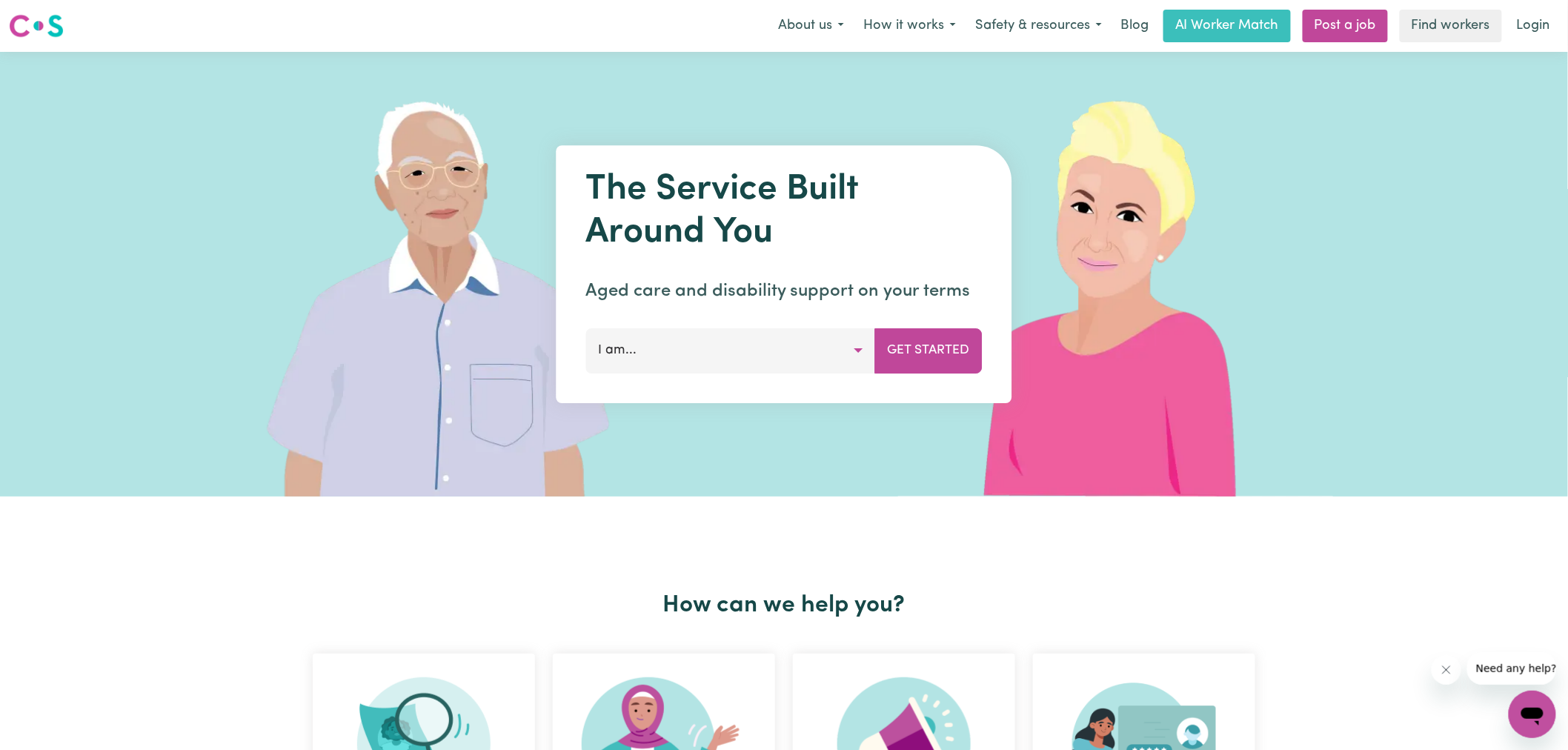
click at [1535, 10] on link "Login" at bounding box center [1534, 25] width 51 height 33
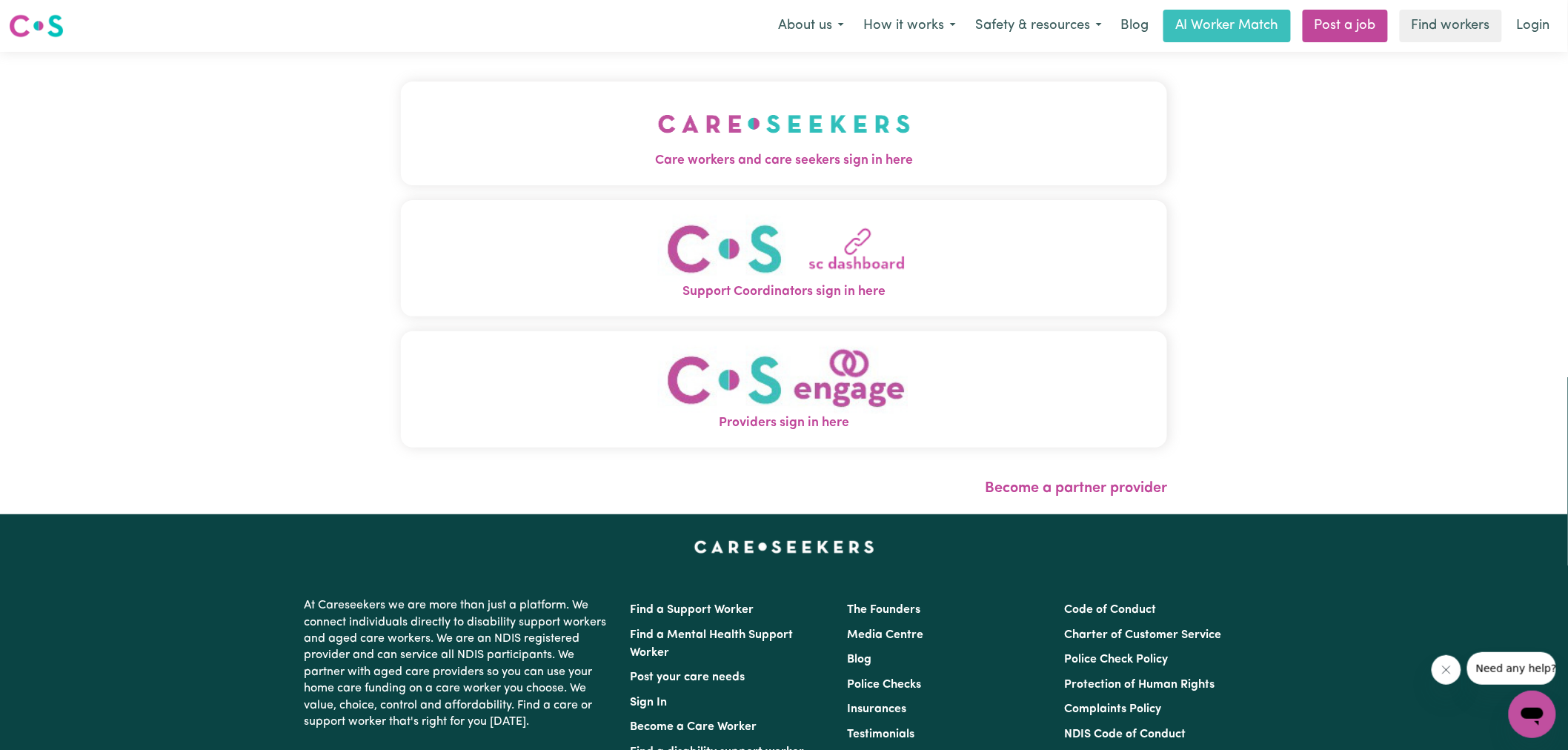
click at [801, 120] on img "Care workers and care seekers sign in here" at bounding box center [785, 123] width 253 height 55
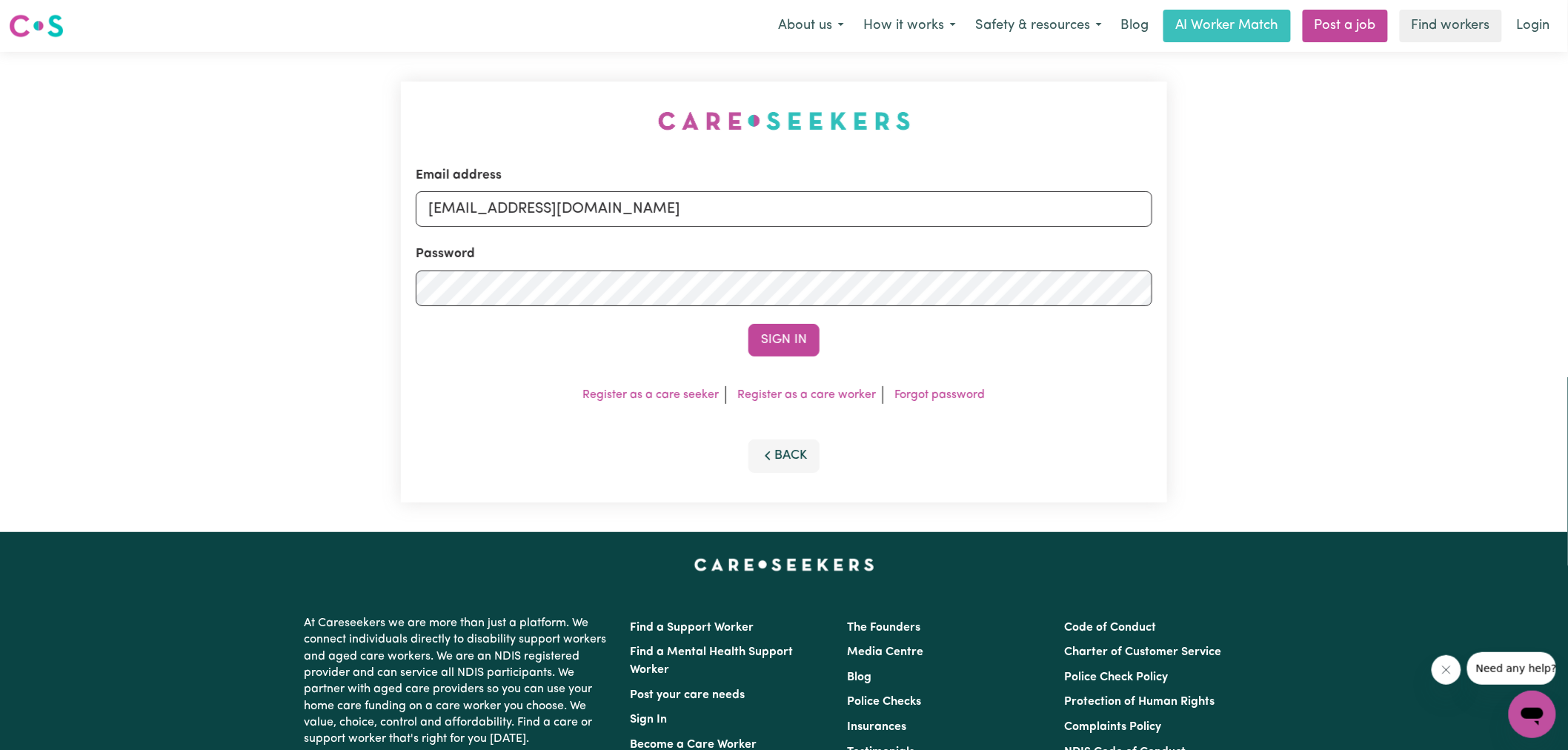
click at [473, 100] on div "Email address [EMAIL_ADDRESS][DOMAIN_NAME] Password Sign In Register as a care …" at bounding box center [784, 292] width 784 height 481
drag, startPoint x: 520, startPoint y: 203, endPoint x: 1216, endPoint y: 269, distance: 699.1
click at [1216, 269] on div "Email address [EMAIL_ADDRESS][DOMAIN_NAME] Password Sign In Register as a care …" at bounding box center [784, 292] width 1568 height 481
type input "[EMAIL_ADDRESS][DOMAIN_NAME]"
click at [748, 324] on button "Sign In" at bounding box center [784, 340] width 71 height 33
